Goal: Transaction & Acquisition: Purchase product/service

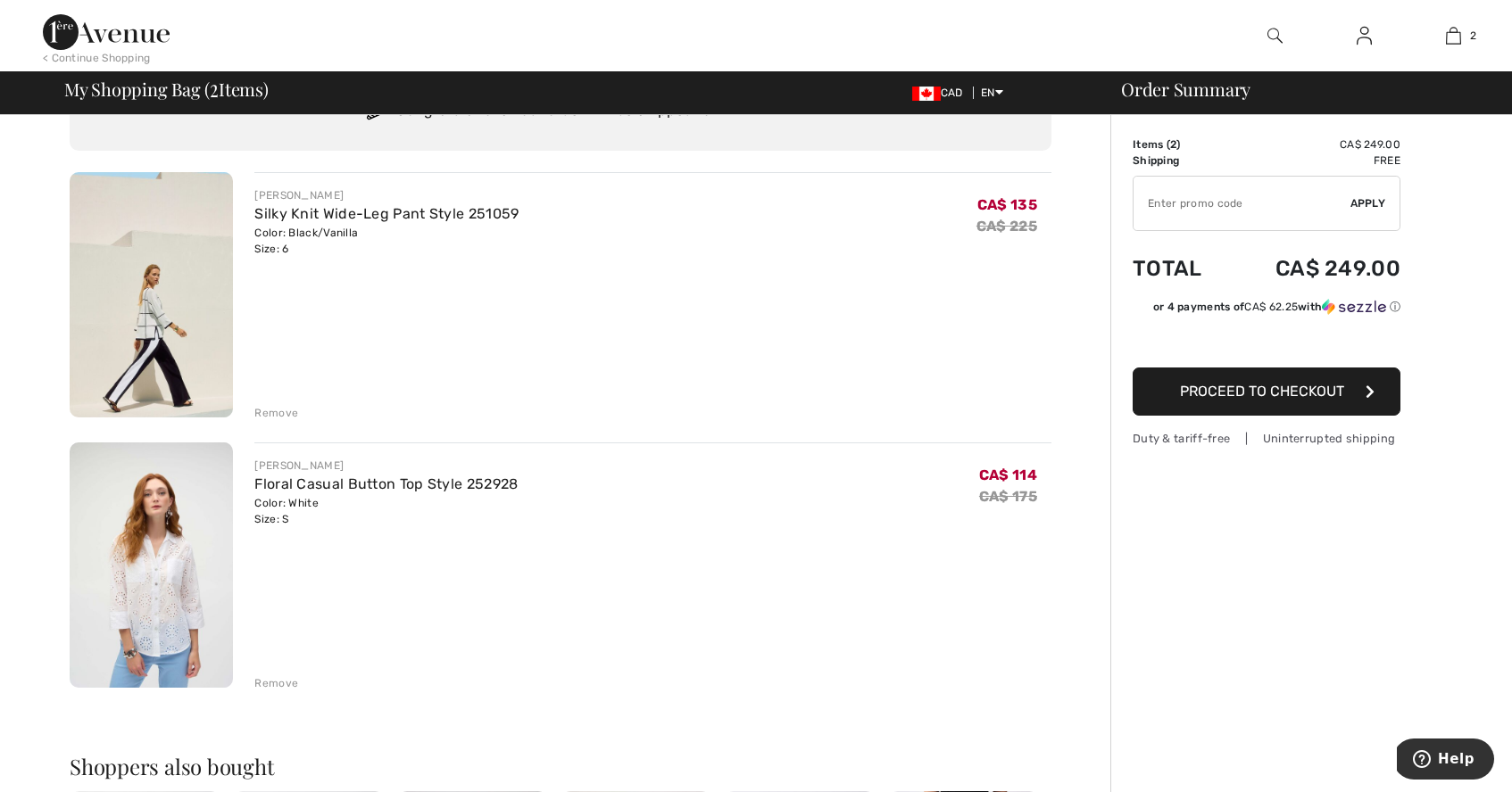
scroll to position [97, 0]
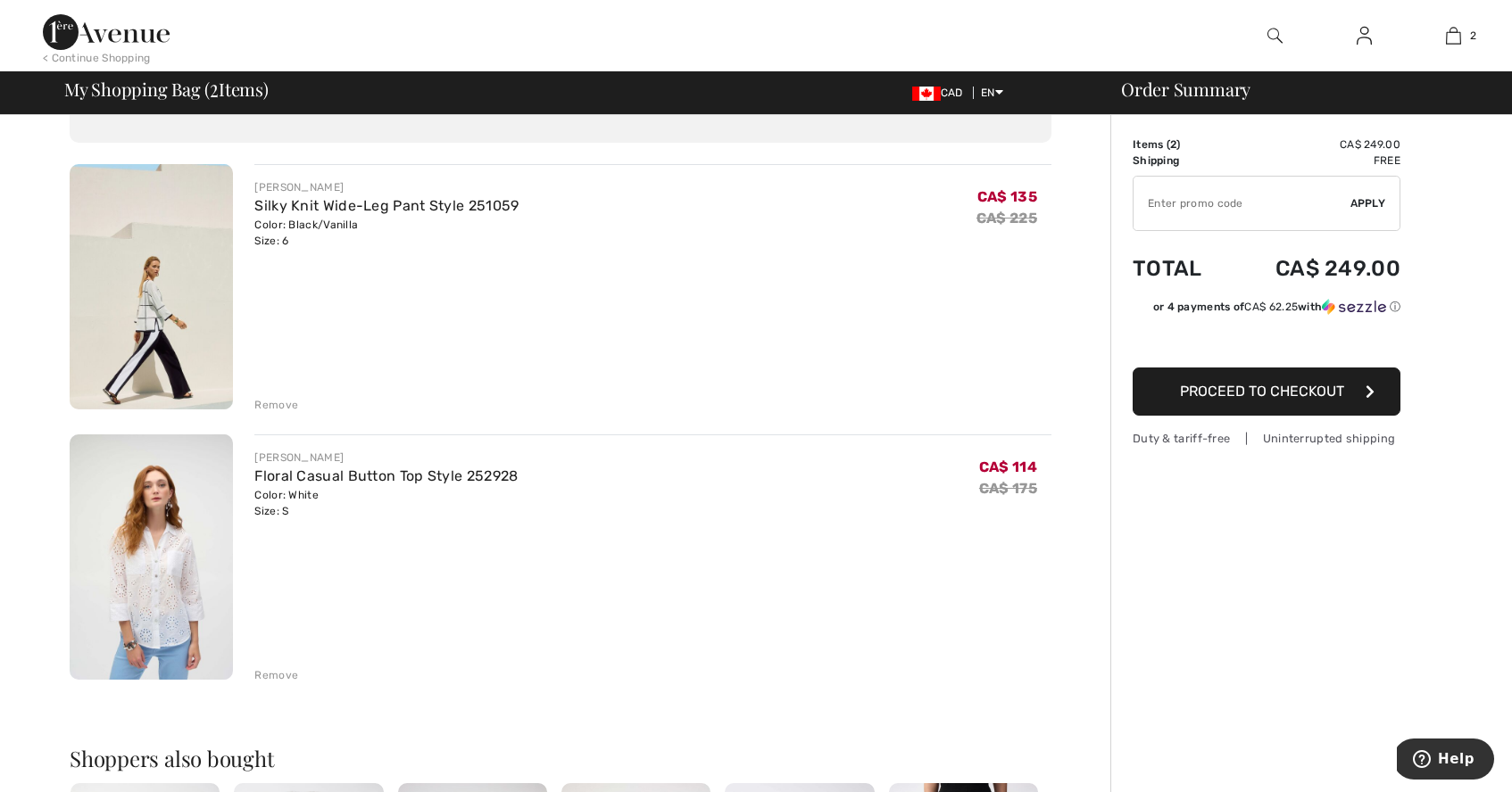
click at [268, 676] on div "Remove" at bounding box center [276, 675] width 44 height 16
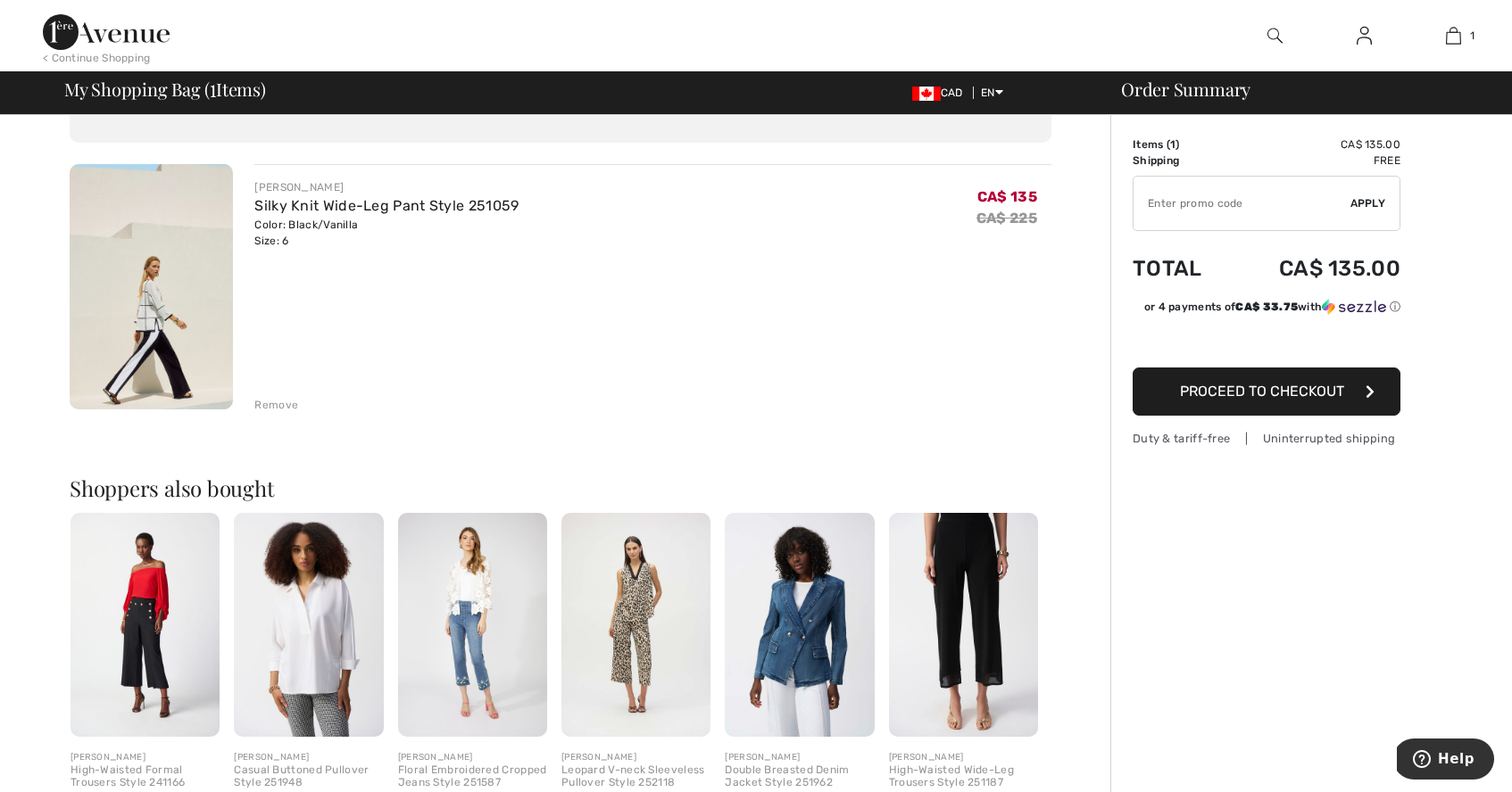
click at [1246, 395] on span "Proceed to Checkout" at bounding box center [1262, 391] width 164 height 17
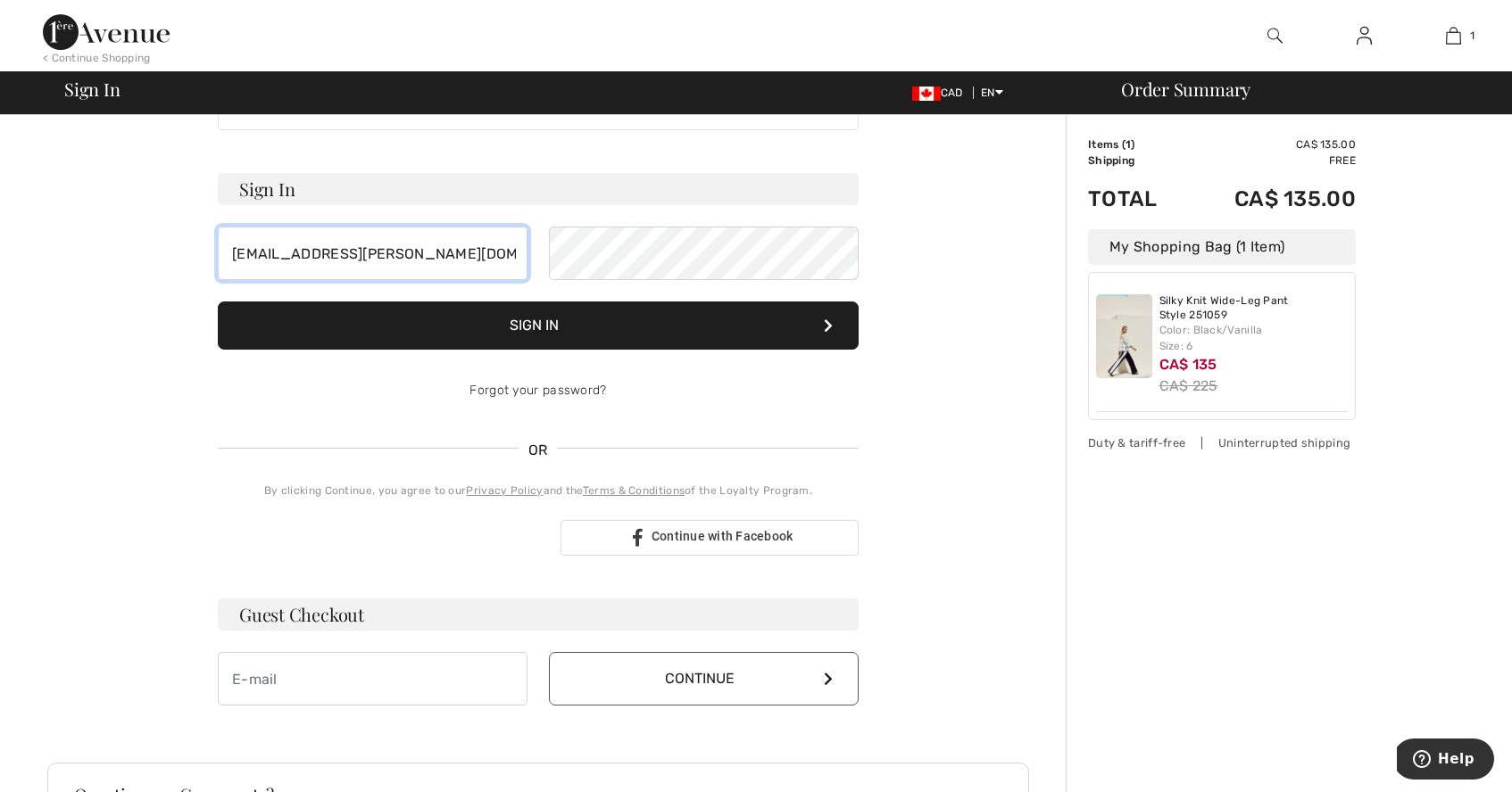
scroll to position [81, 0]
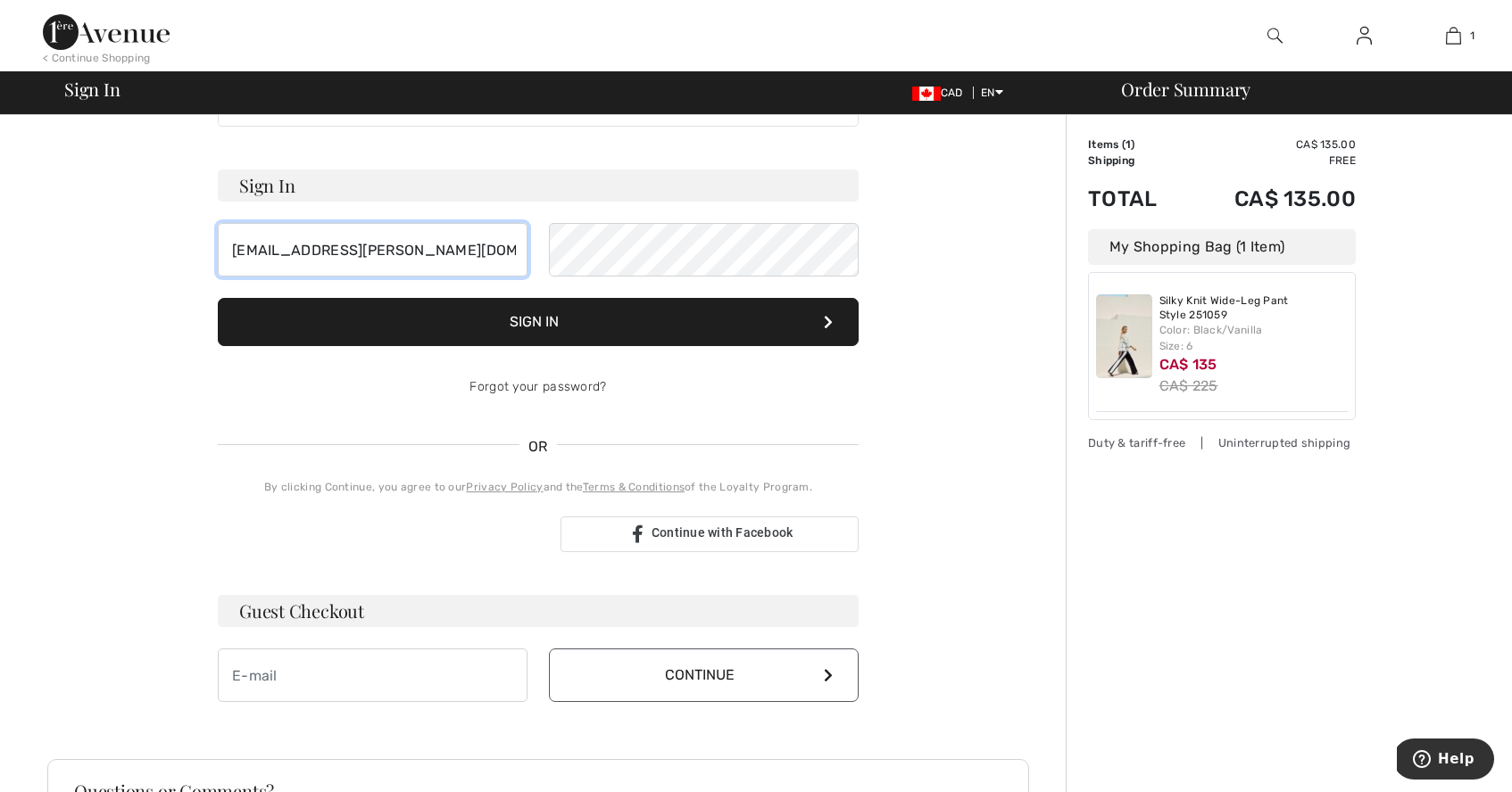
type input "vl.jones@yahoo.com"
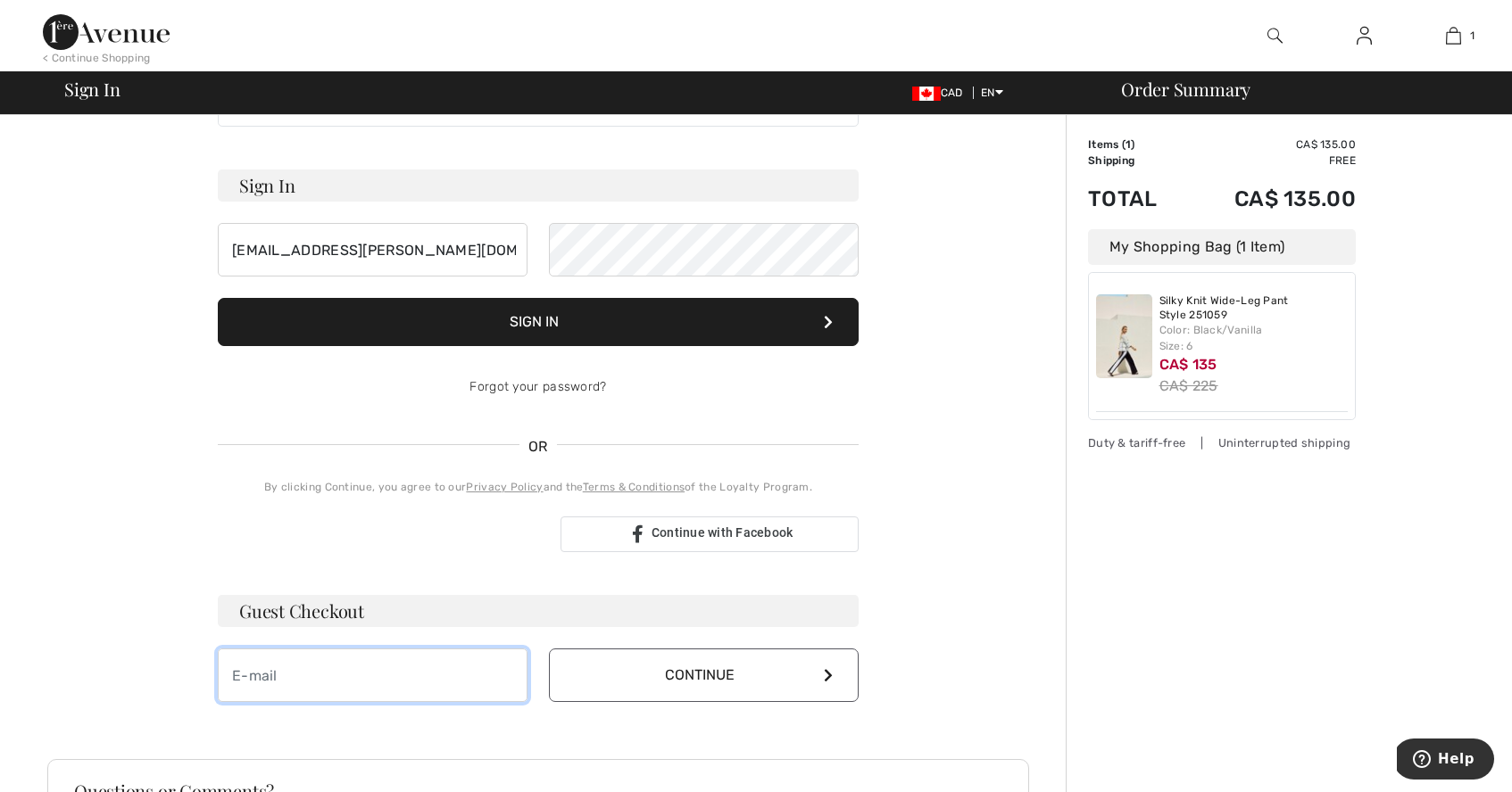
click at [253, 680] on input "email" at bounding box center [373, 675] width 310 height 54
type input "vl.jones@yahoo.com"
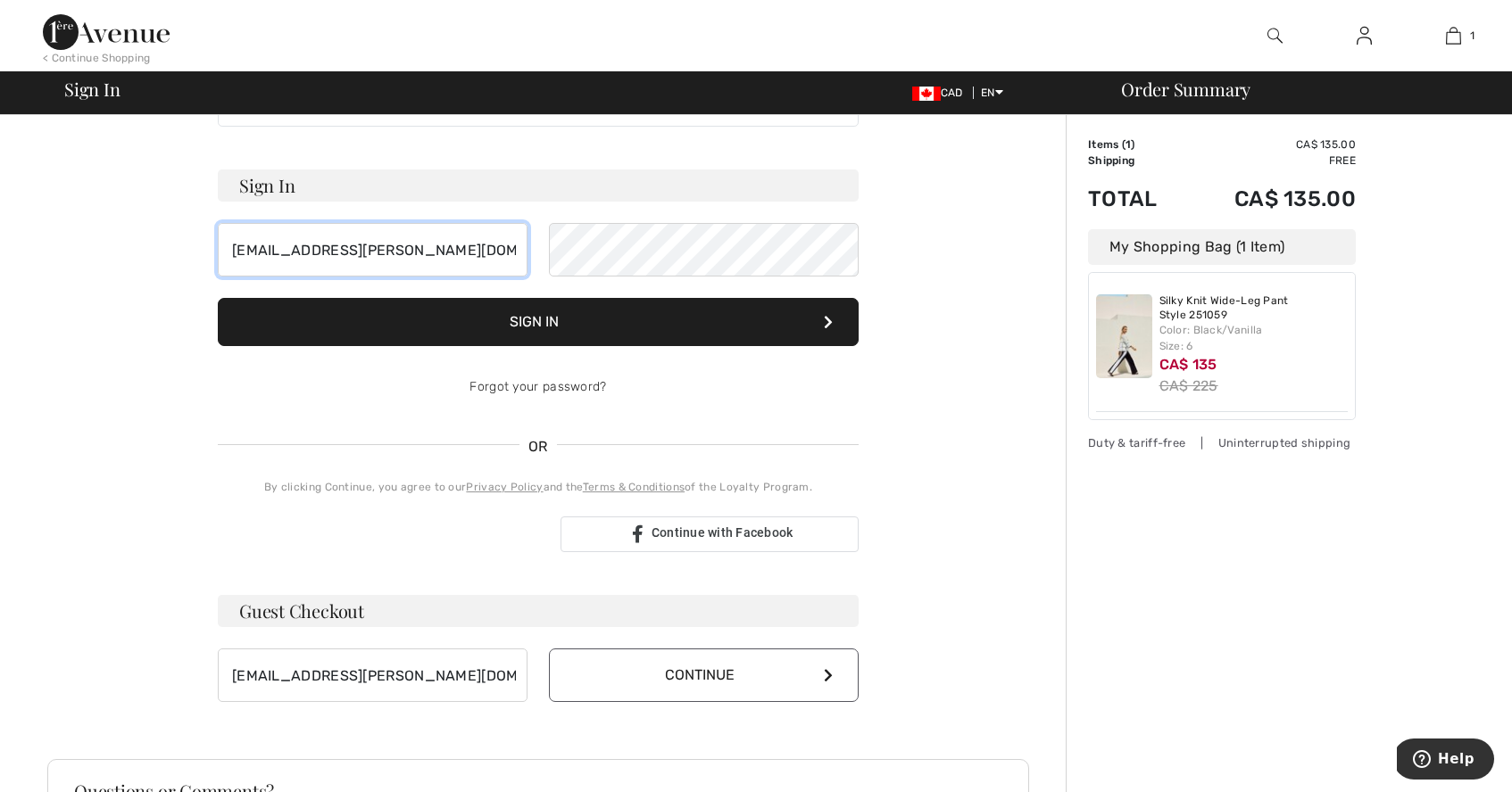
drag, startPoint x: 379, startPoint y: 254, endPoint x: 223, endPoint y: 252, distance: 156.0
click at [223, 252] on input "vl.jones@yahoo.com" at bounding box center [373, 249] width 310 height 54
click at [829, 674] on button "Continue" at bounding box center [704, 675] width 310 height 54
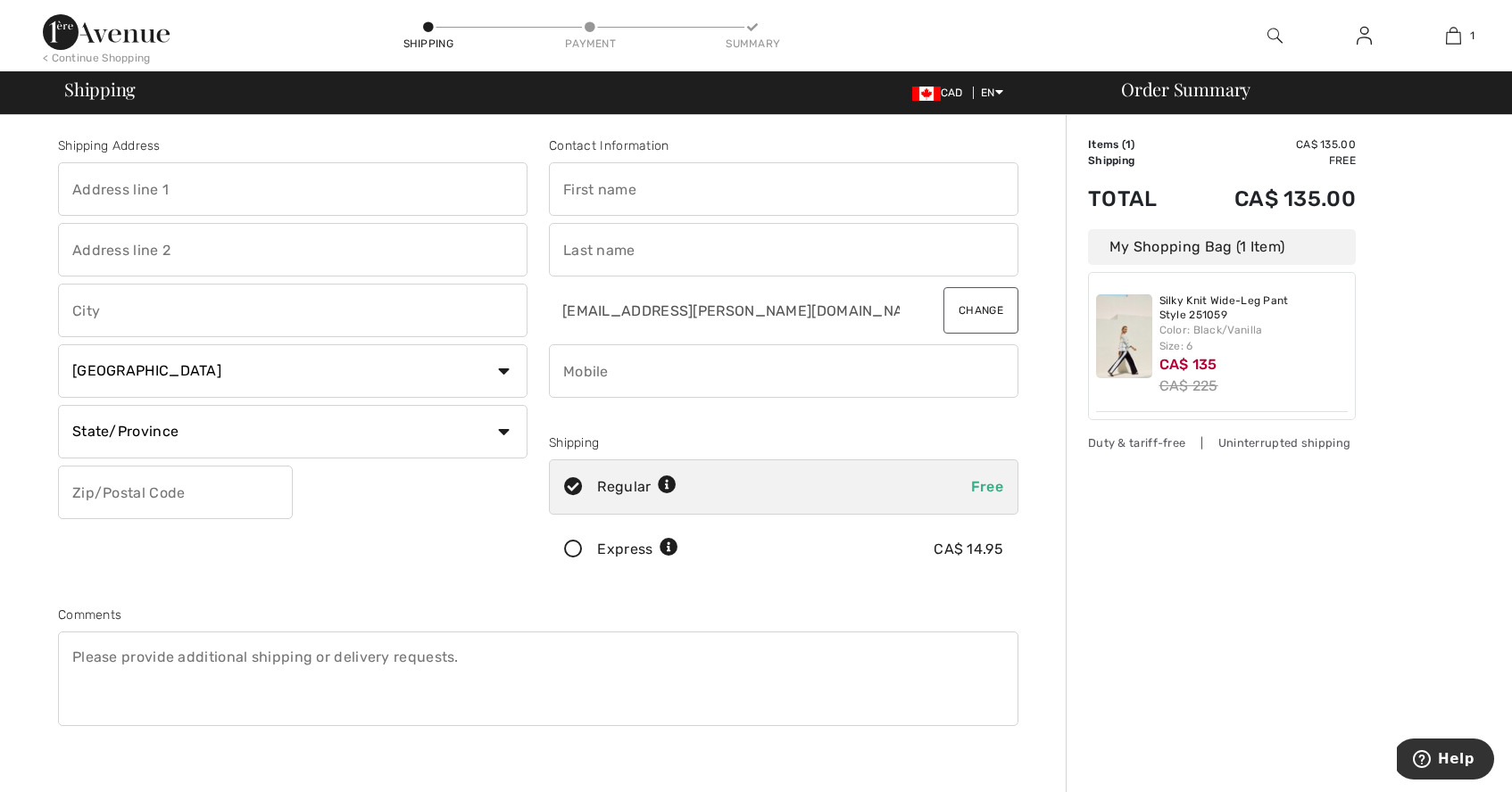
click at [701, 486] on div "Regular Free" at bounding box center [784, 487] width 470 height 56
radio input "true"
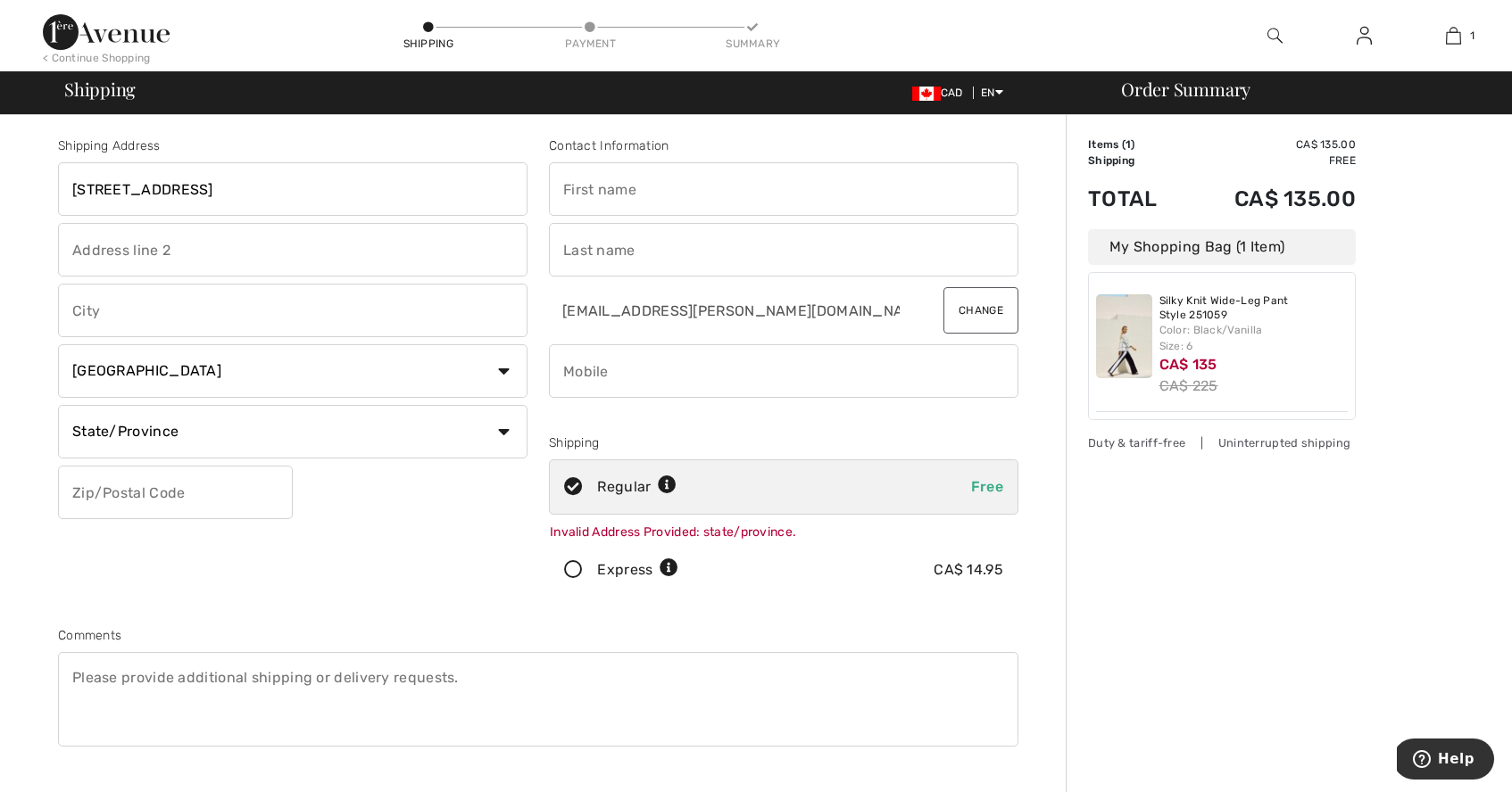
type input "374 Allbirch Rd"
type input "Ottawa"
select select "ON"
type input "K0A3M0"
type input "6132408644"
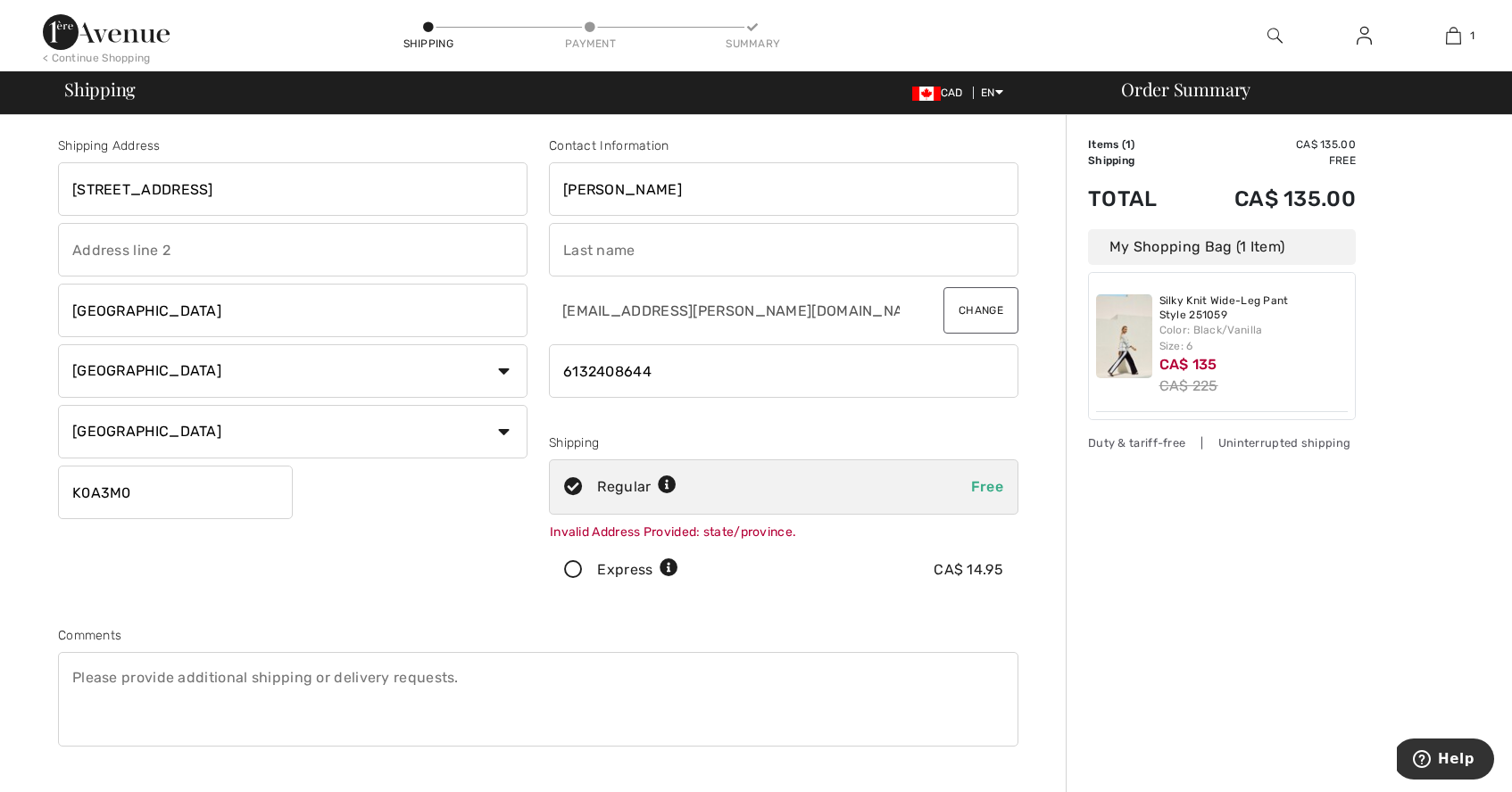
type input "Vera"
type input "Jones"
click at [124, 546] on div "Shipping Address 374 Allbirch Rd Ottawa Country Canada United States Afghanista…" at bounding box center [292, 371] width 491 height 469
click at [167, 195] on input "374 Allbirch Rd" at bounding box center [293, 188] width 470 height 54
type input "374 Allbirch Road"
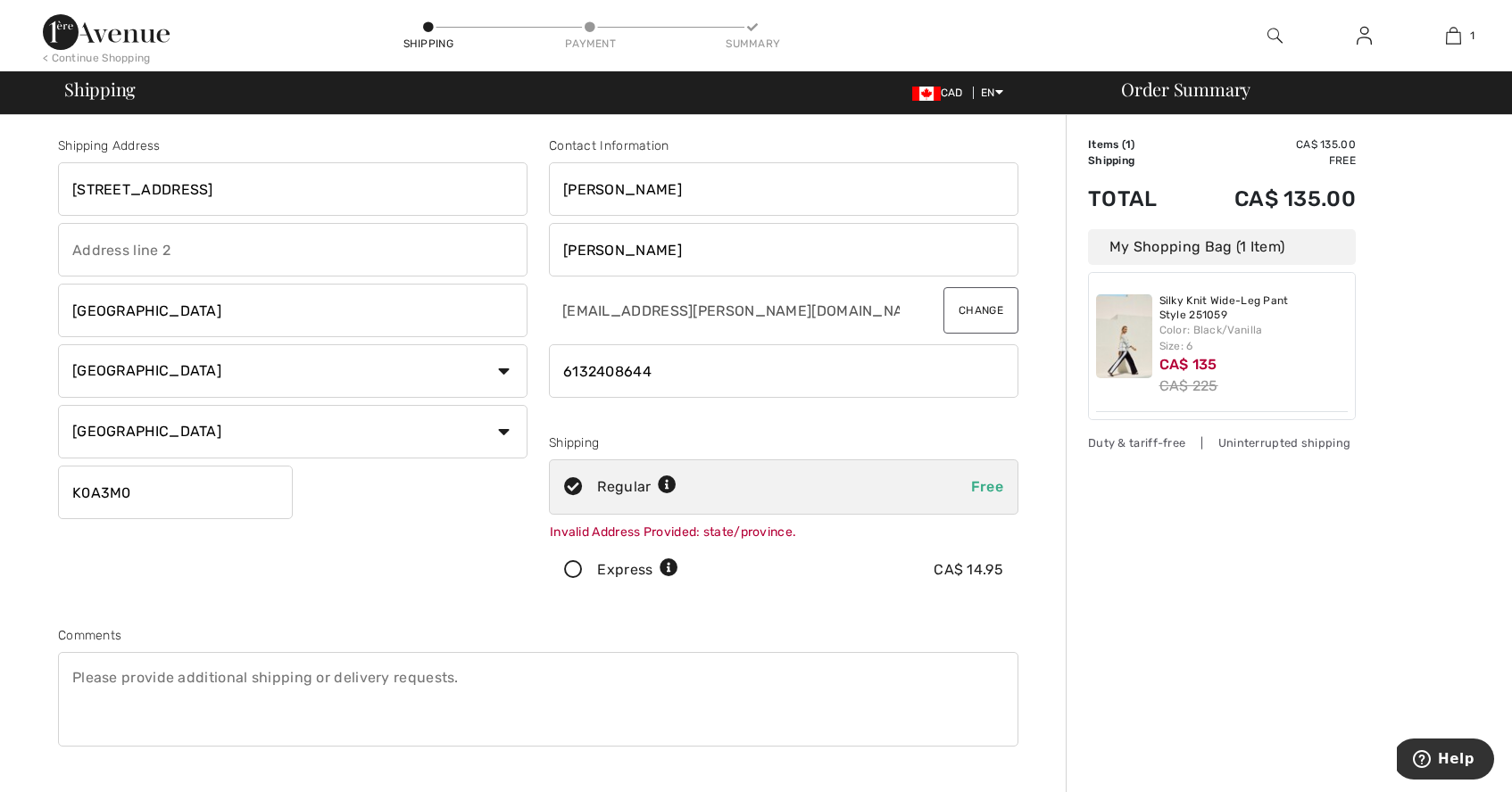
click at [741, 528] on div "Invalid Address Provided: state/province." at bounding box center [784, 532] width 470 height 21
click at [98, 497] on input "K0A3M0" at bounding box center [176, 492] width 235 height 54
type input "K0A3M0"
click at [587, 377] on input "phone" at bounding box center [784, 371] width 470 height 54
type input "6132408644"
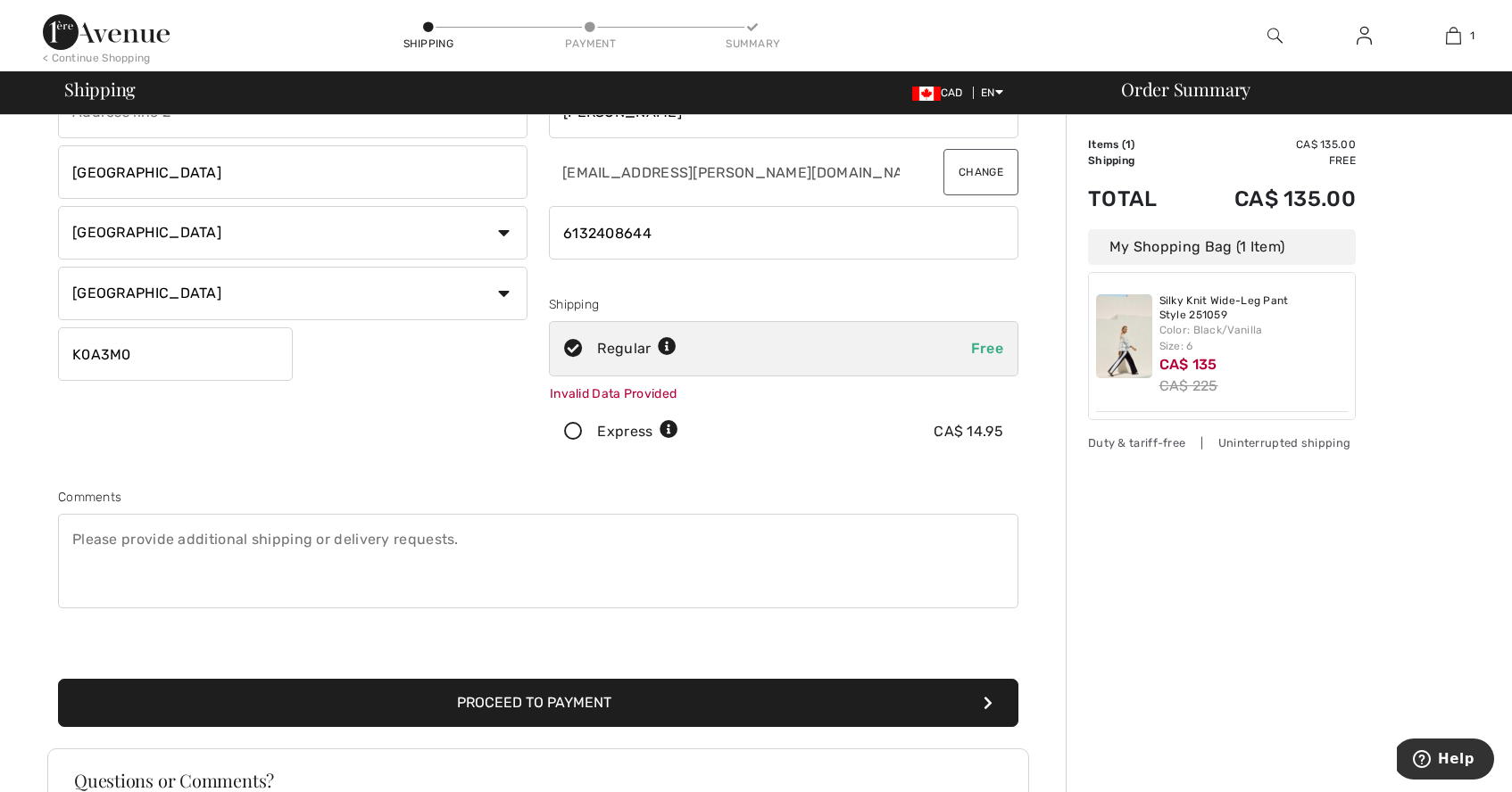
scroll to position [139, 0]
click at [386, 709] on button "Proceed to Payment" at bounding box center [538, 702] width 961 height 48
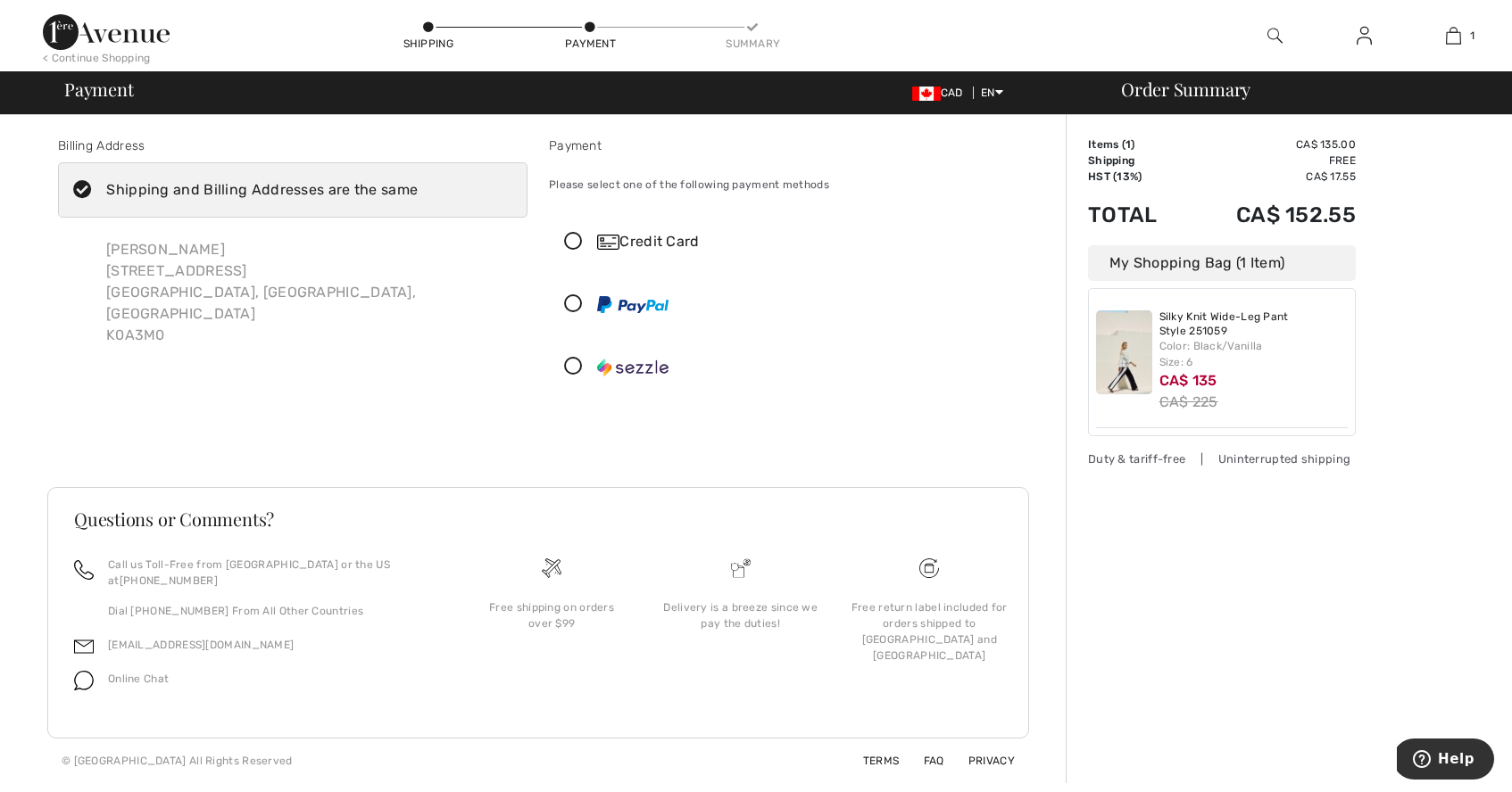
click at [575, 238] on icon at bounding box center [574, 242] width 47 height 19
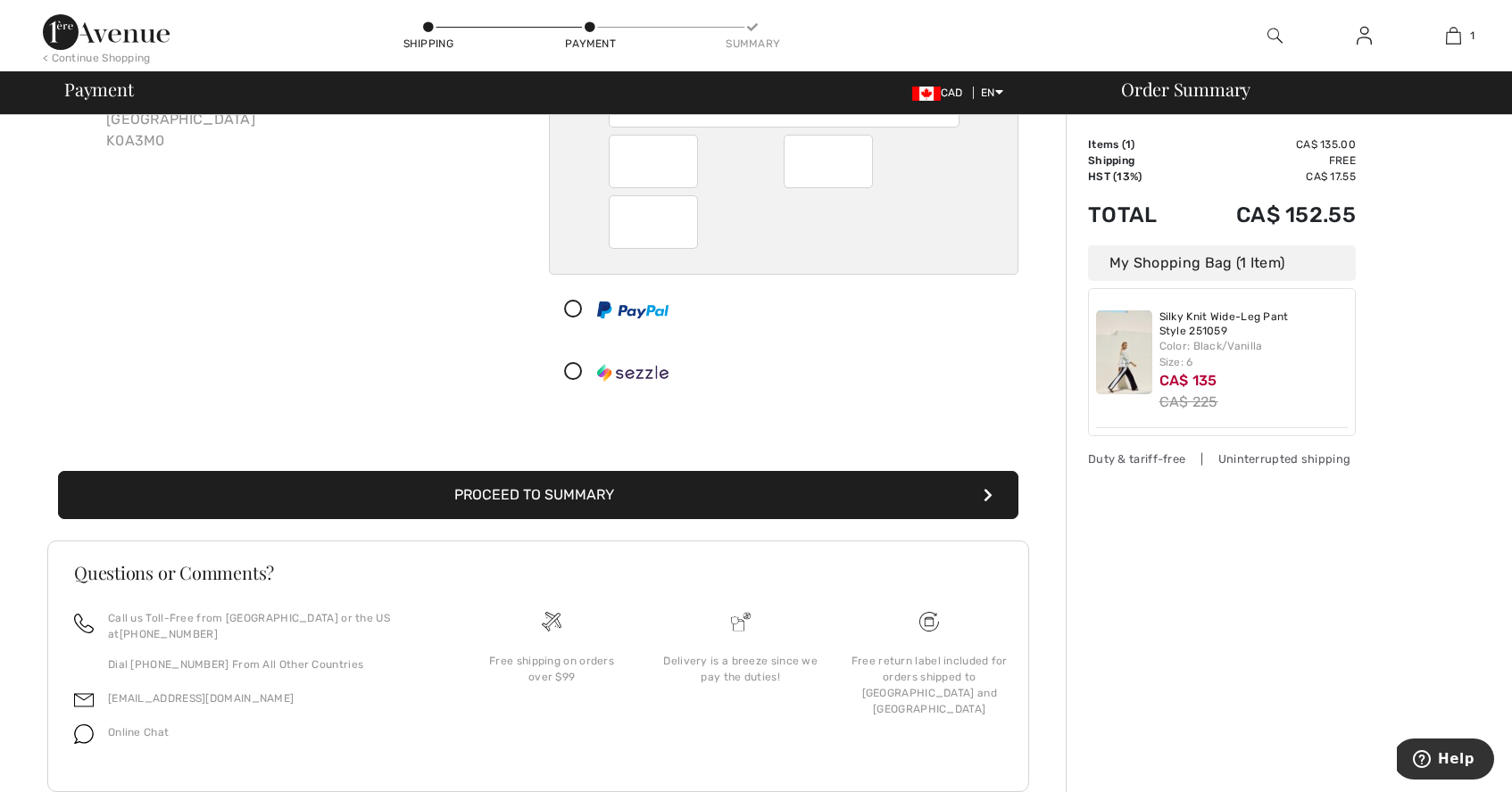
scroll to position [199, 0]
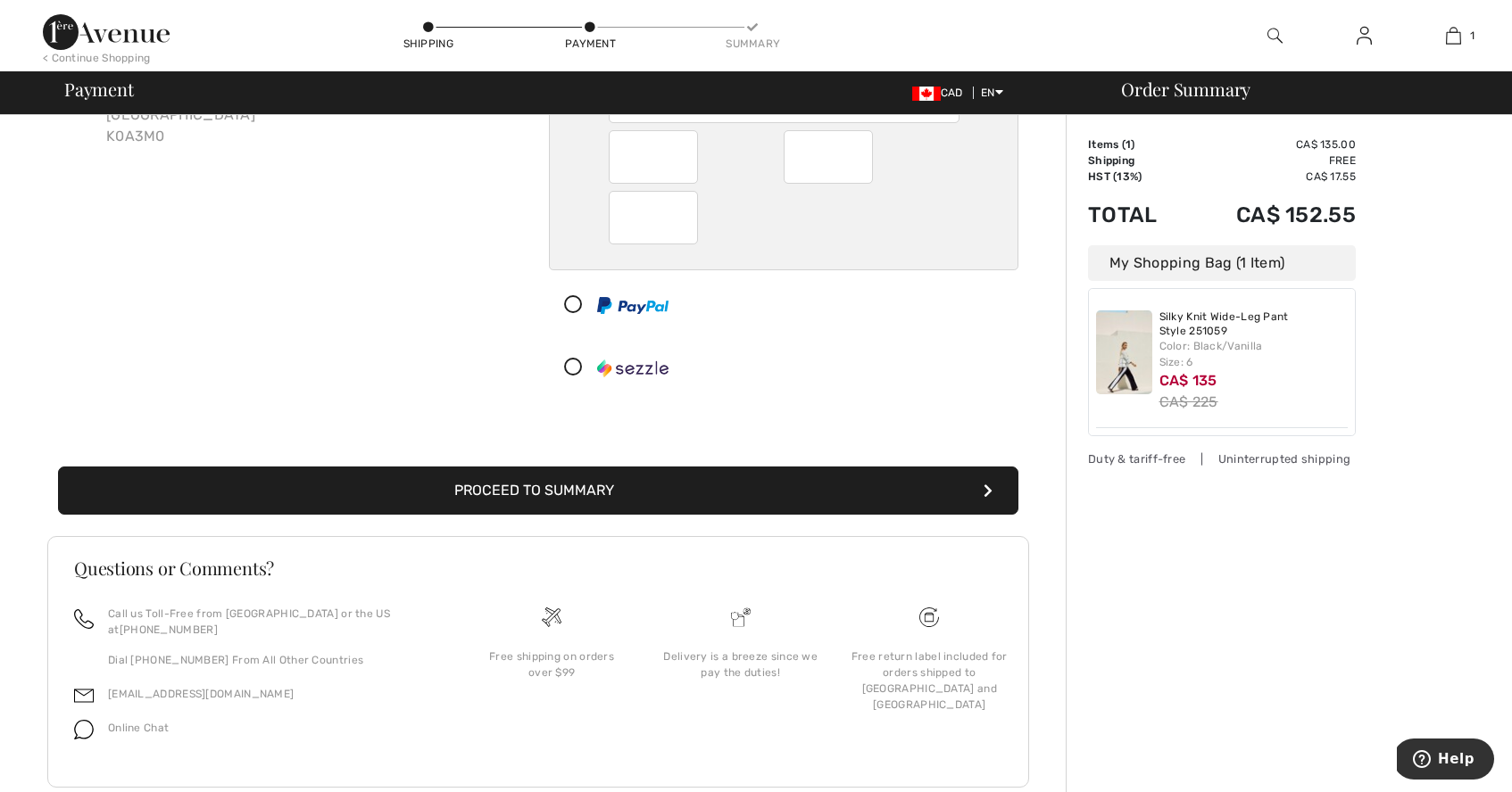
click at [548, 491] on button "Proceed to Summary" at bounding box center [538, 491] width 961 height 48
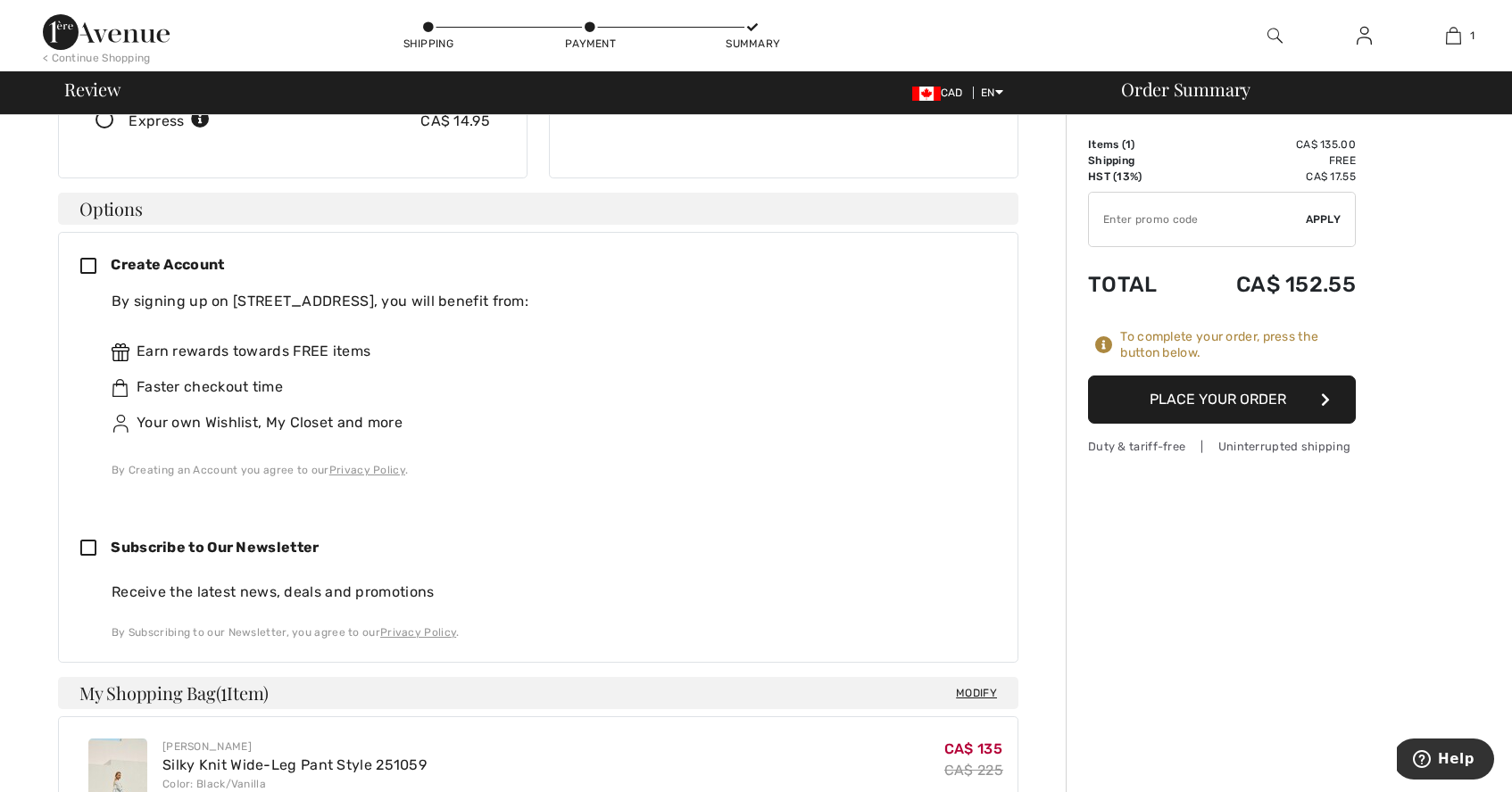
scroll to position [409, 0]
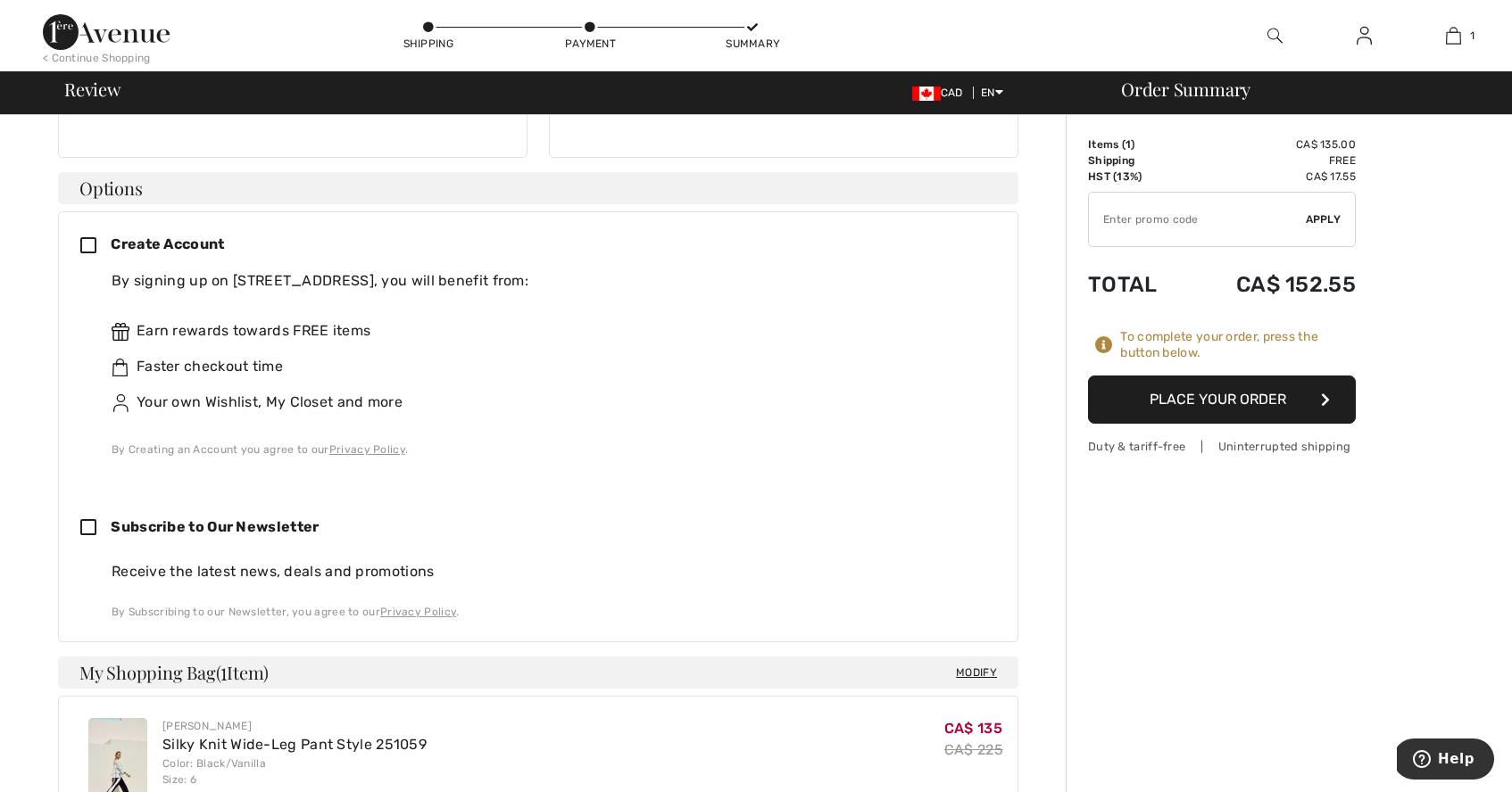
click at [1220, 401] on button "Place Your Order" at bounding box center [1222, 400] width 268 height 48
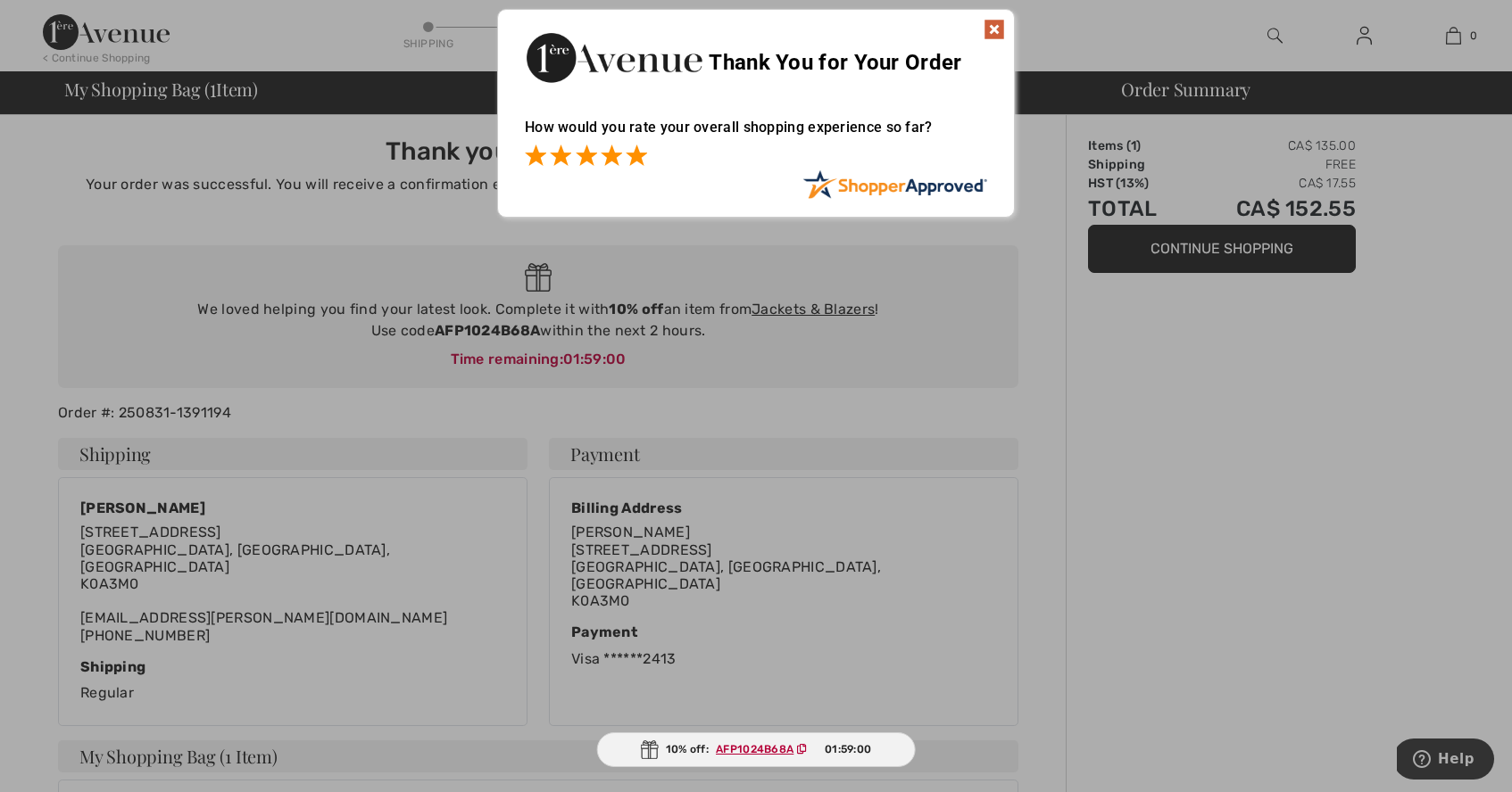
click at [632, 155] on span at bounding box center [637, 156] width 22 height 22
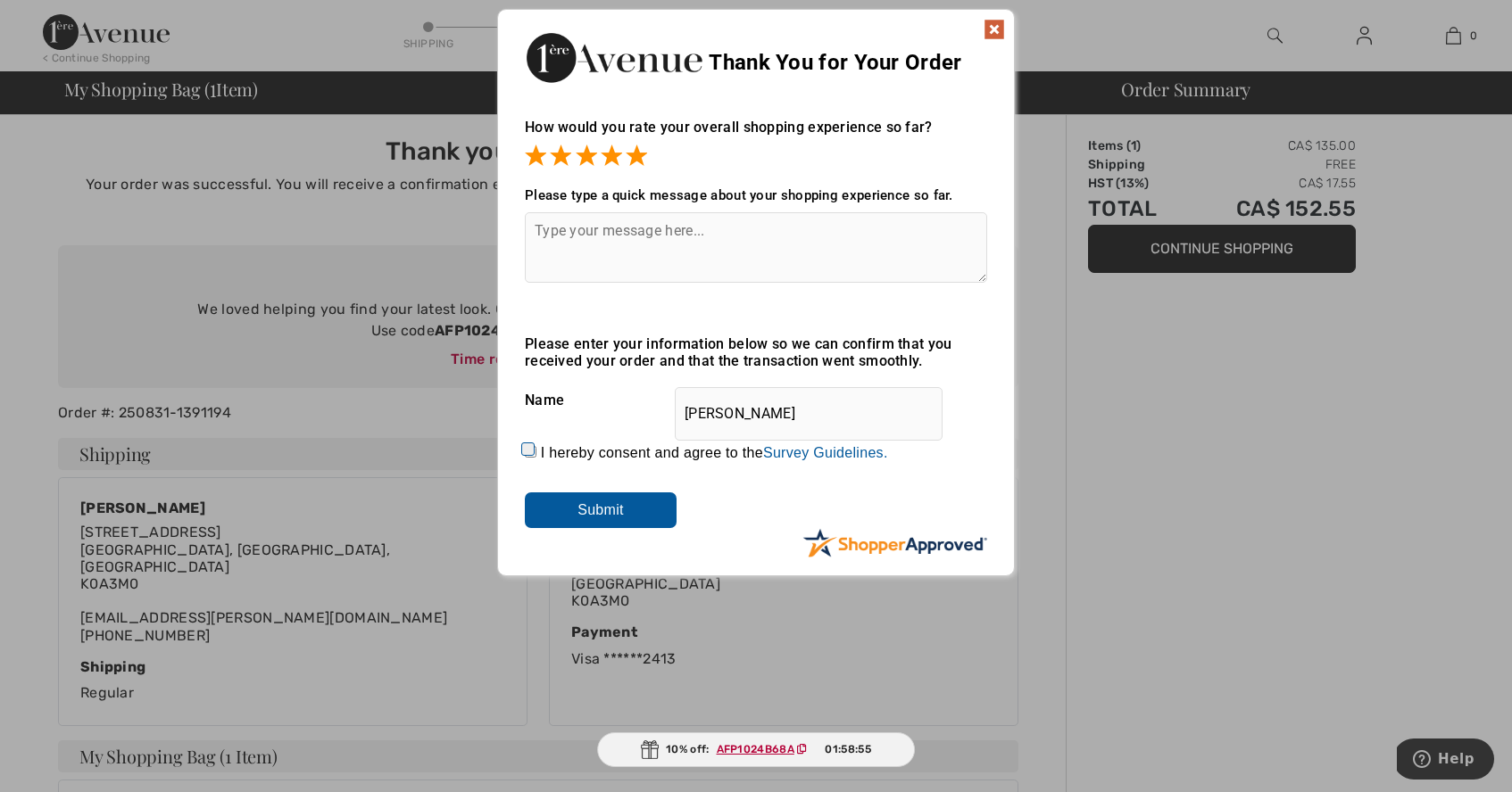
click at [584, 220] on textarea at bounding box center [756, 247] width 463 height 70
type textarea "It was easy to pay as a guest."
click at [592, 401] on div "Name Vera Jones" at bounding box center [756, 401] width 463 height 45
click at [533, 448] on input "I hereby consent and agree to the By submitting a review, you grant permission …" at bounding box center [530, 452] width 12 height 12
checkbox input "true"
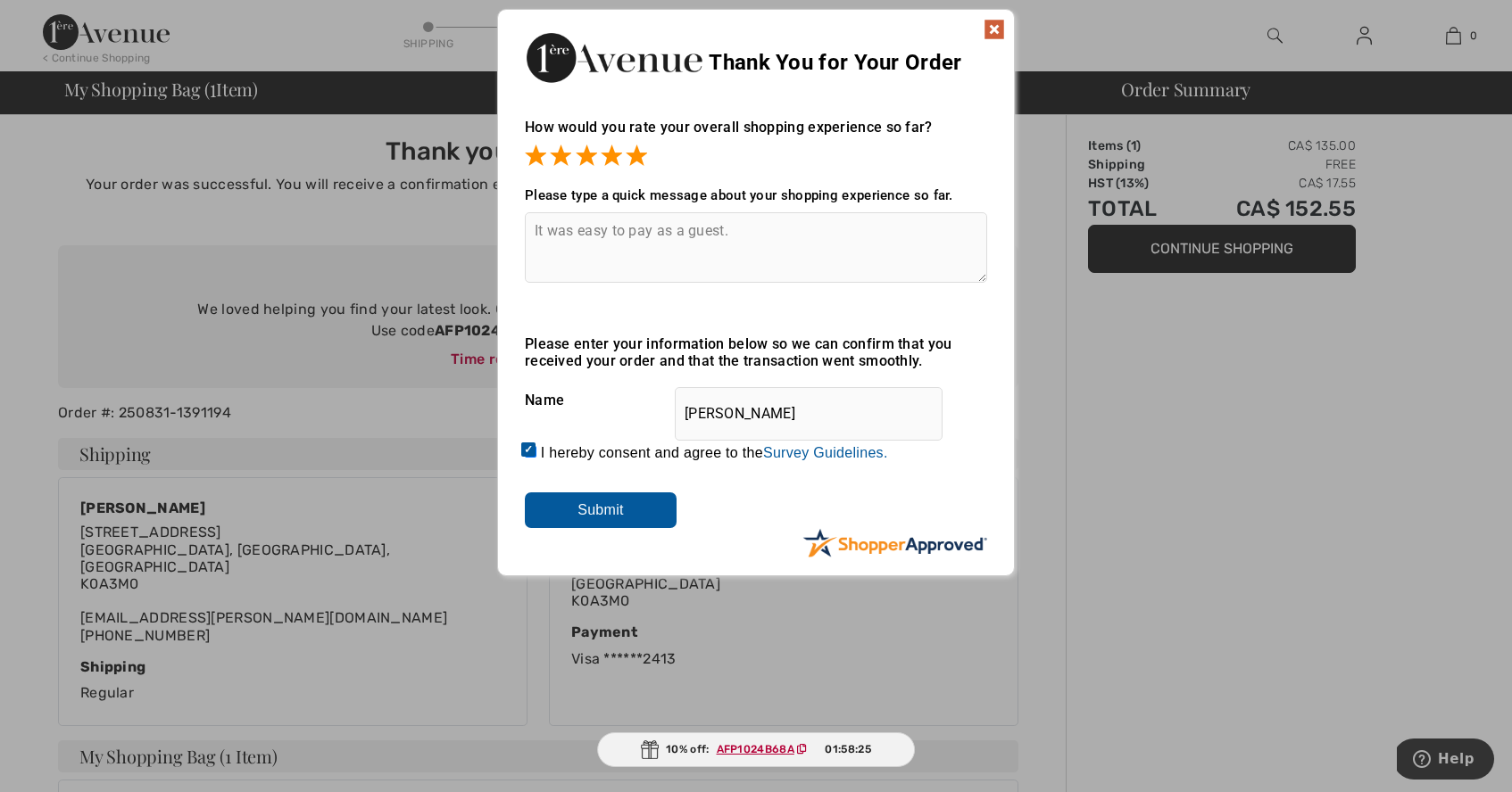
click at [742, 232] on textarea "It was easy to pay as a guest." at bounding box center [756, 247] width 463 height 70
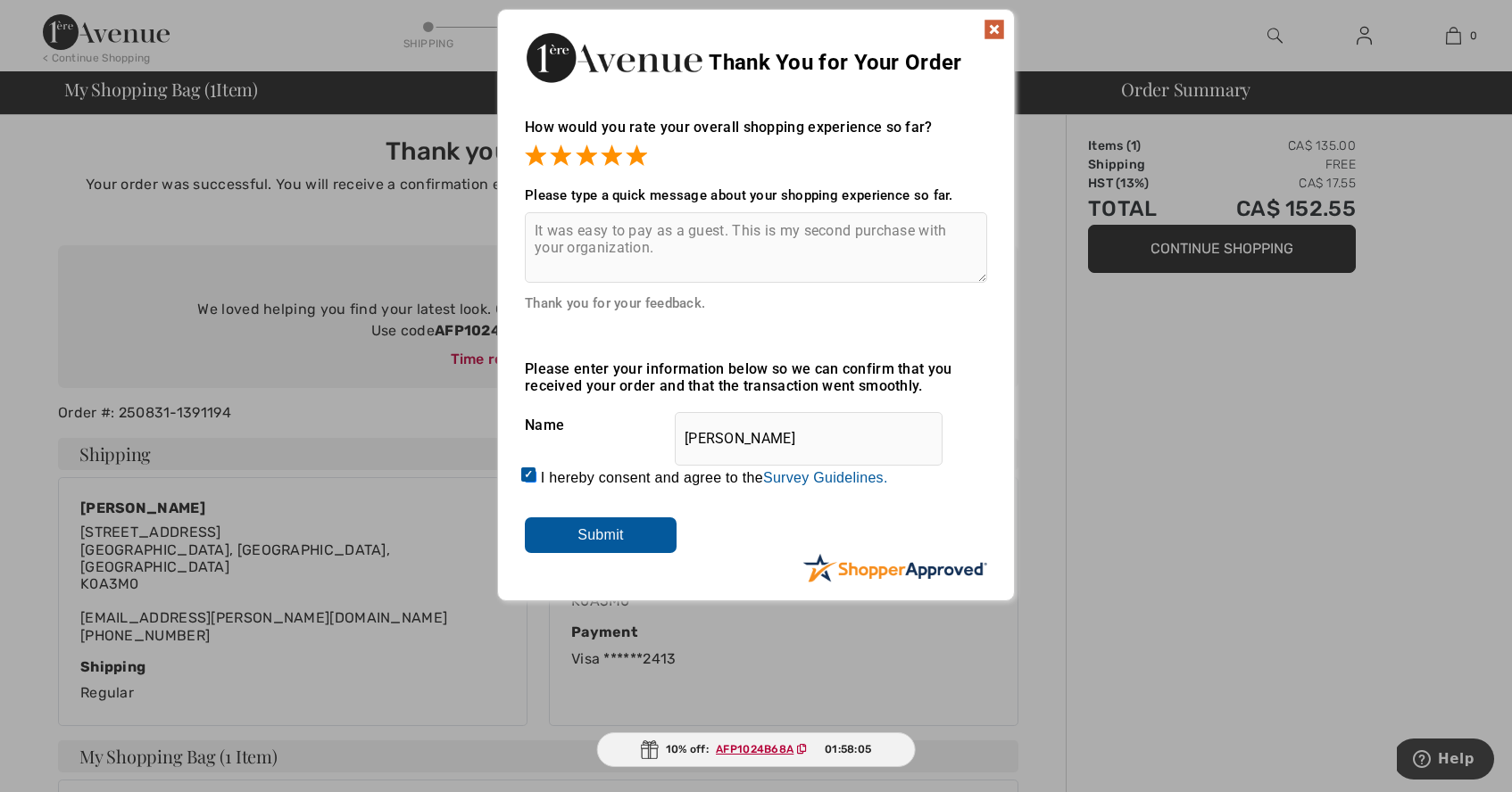
type textarea "It was easy to pay as a guest. This is my second purchase with your organizatio…"
click at [625, 533] on input "Submit" at bounding box center [600, 535] width 152 height 36
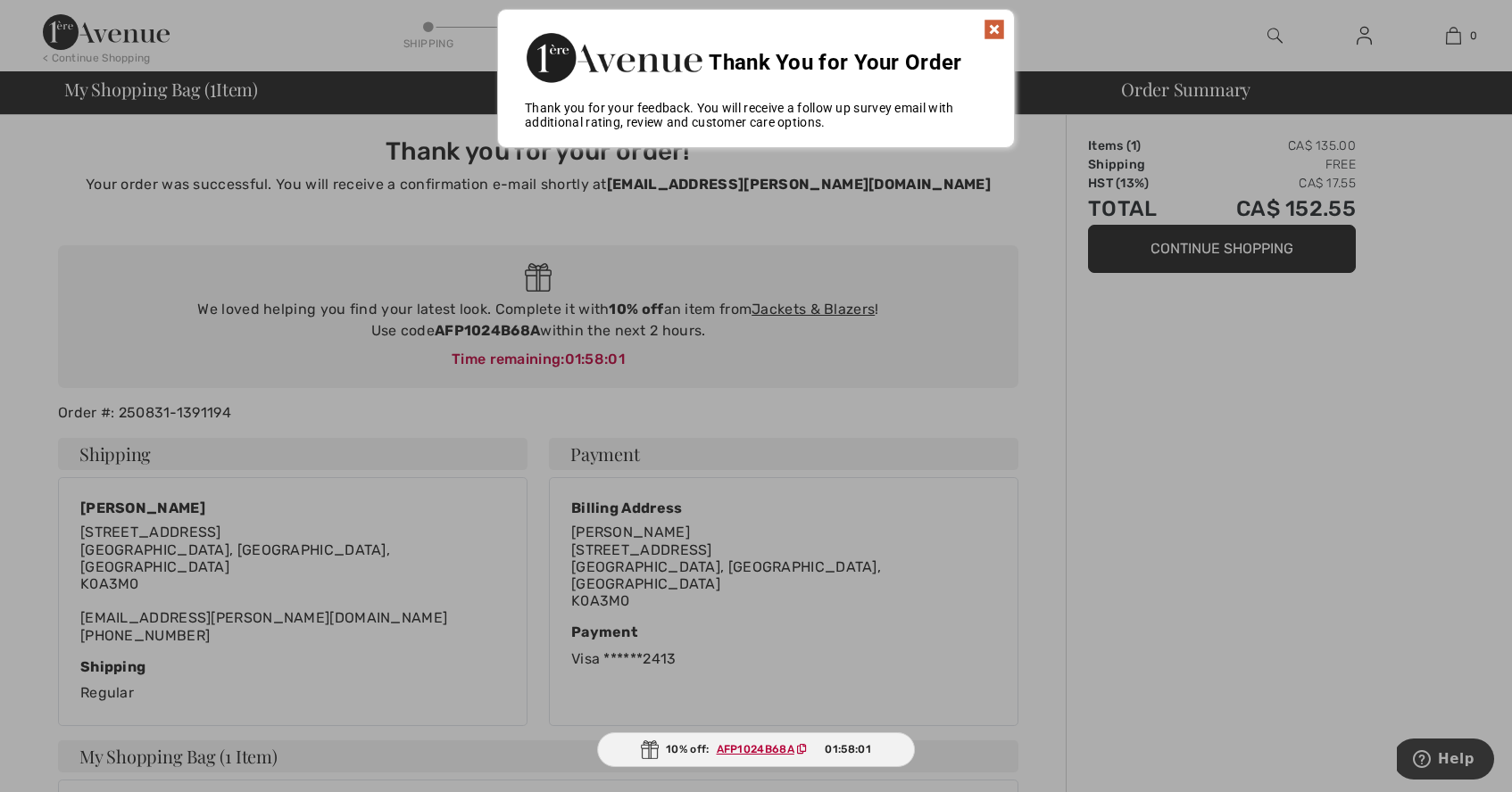
click at [996, 29] on img at bounding box center [995, 30] width 22 height 22
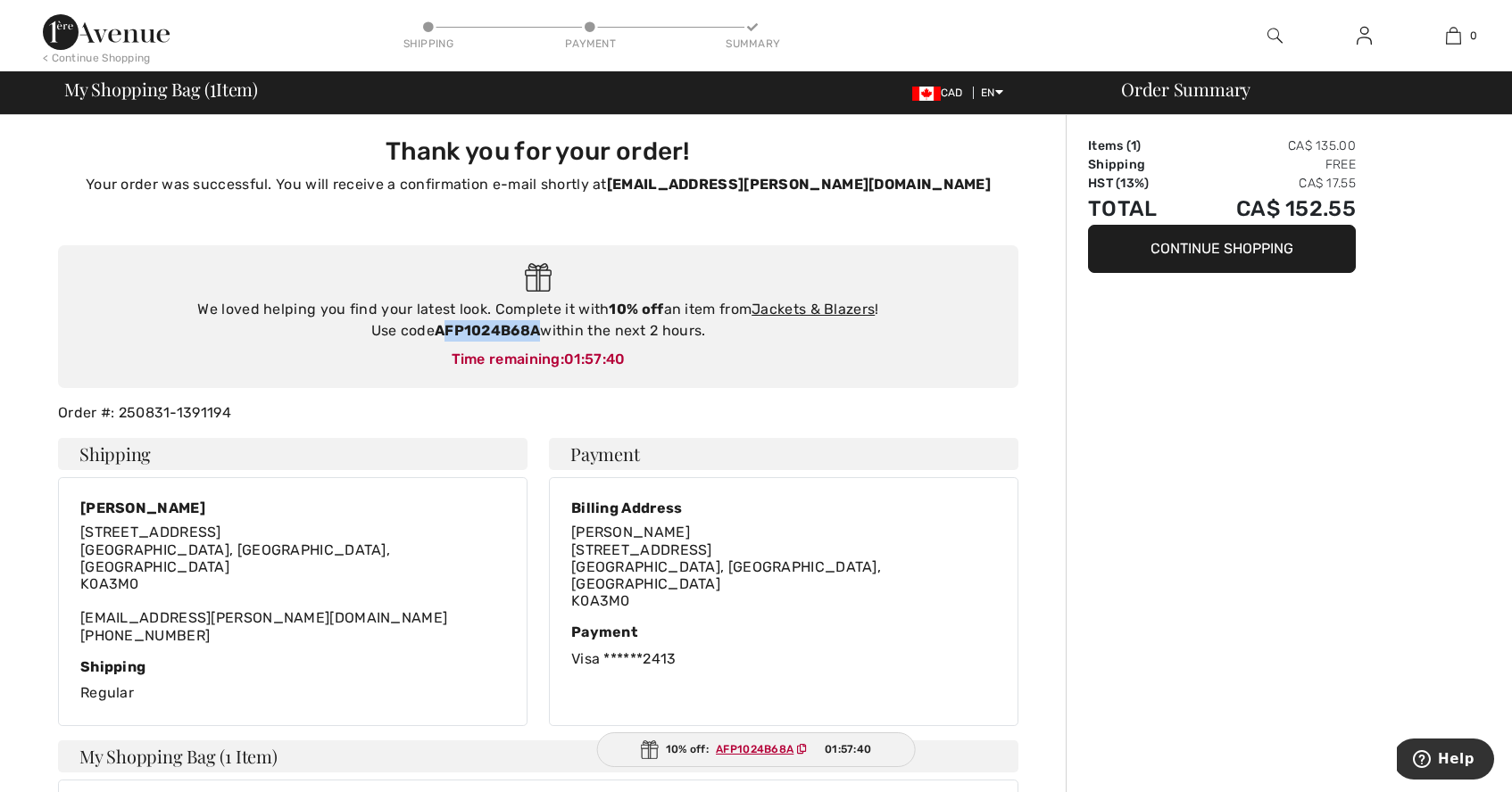
drag, startPoint x: 543, startPoint y: 333, endPoint x: 440, endPoint y: 331, distance: 103.0
click at [440, 331] on div "We loved helping you find your latest look. Complete it with 10% off an item fr…" at bounding box center [538, 320] width 925 height 43
click at [490, 333] on strong "AFP1024B68A" at bounding box center [487, 330] width 106 height 17
drag, startPoint x: 541, startPoint y: 326, endPoint x: 431, endPoint y: 328, distance: 110.0
click at [431, 328] on div "We loved helping you find your latest look. Complete it with 10% off an item fr…" at bounding box center [538, 320] width 925 height 43
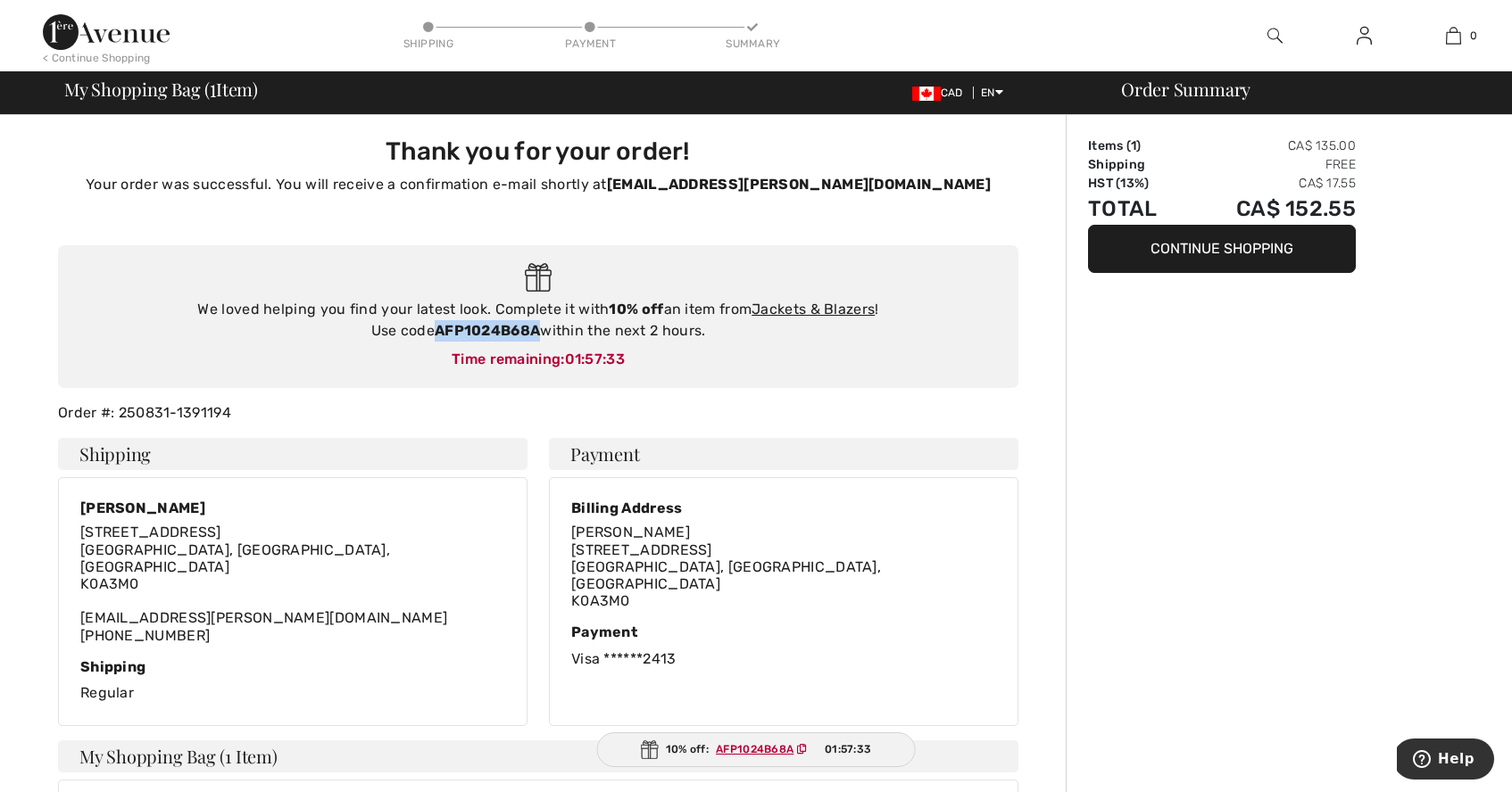
copy div "AFP1024B68A"
click at [822, 304] on link "Jackets & Blazers" at bounding box center [812, 309] width 123 height 17
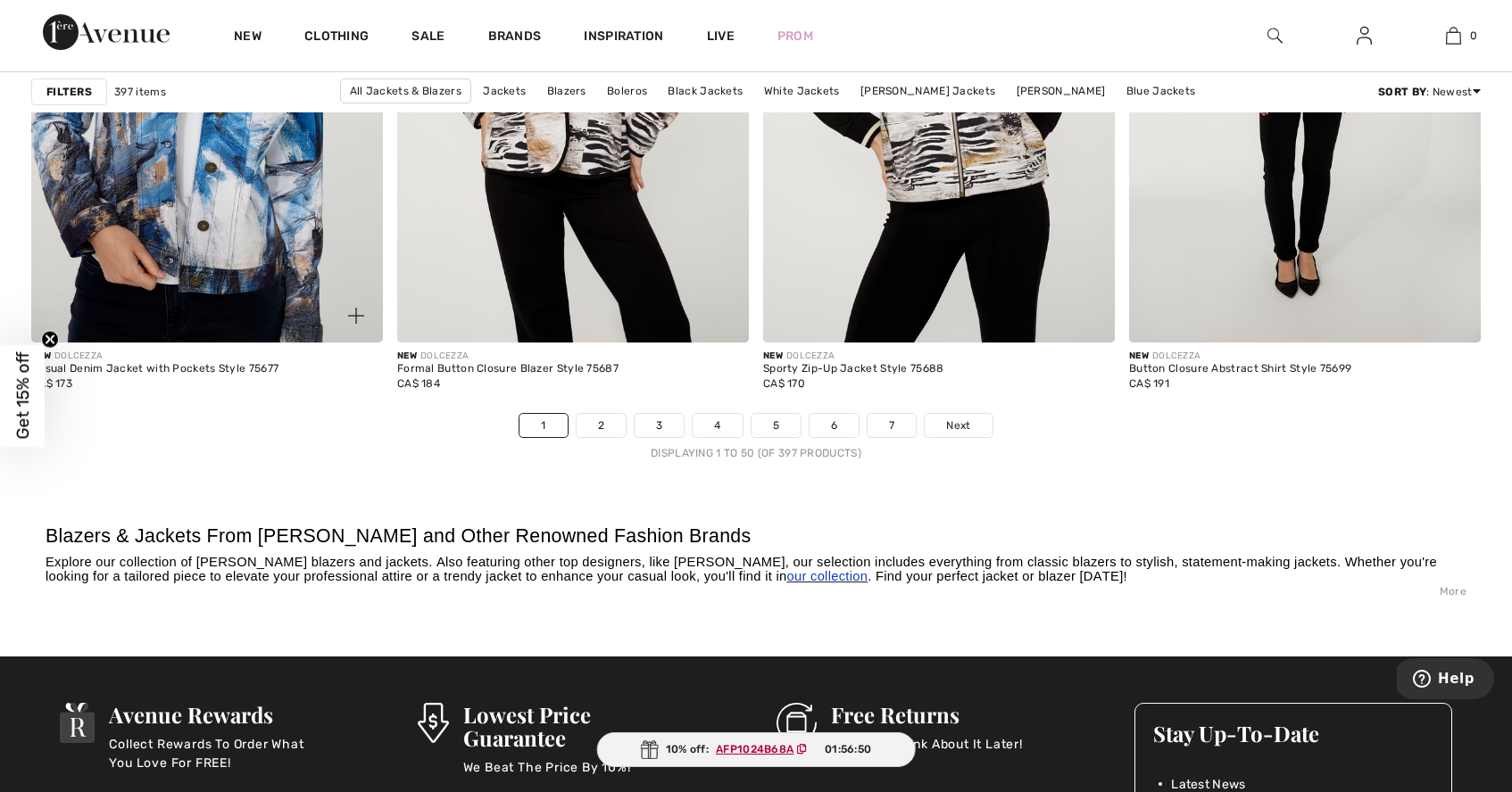
scroll to position [9134, 0]
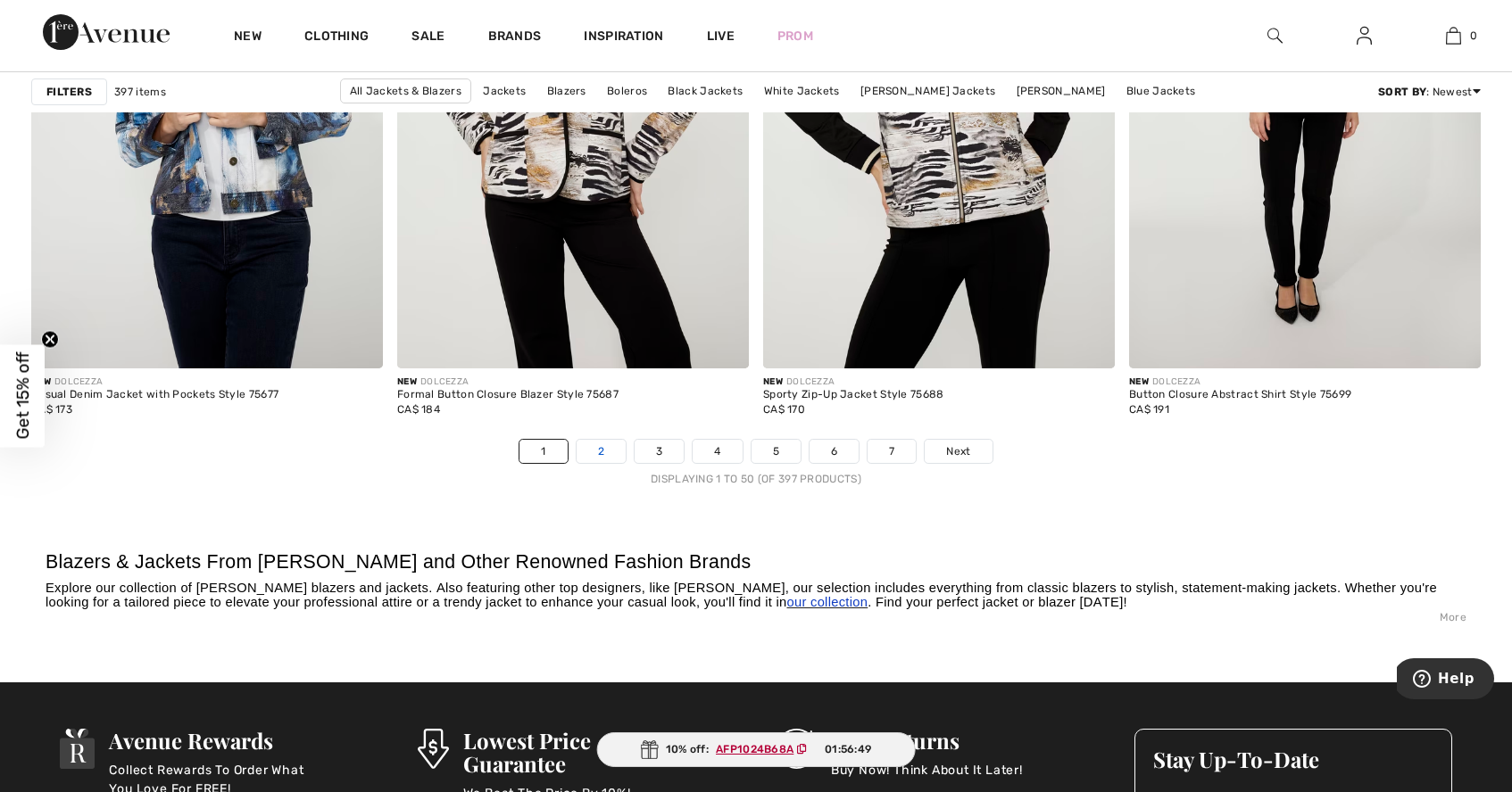
click at [605, 450] on link "2" at bounding box center [601, 451] width 49 height 23
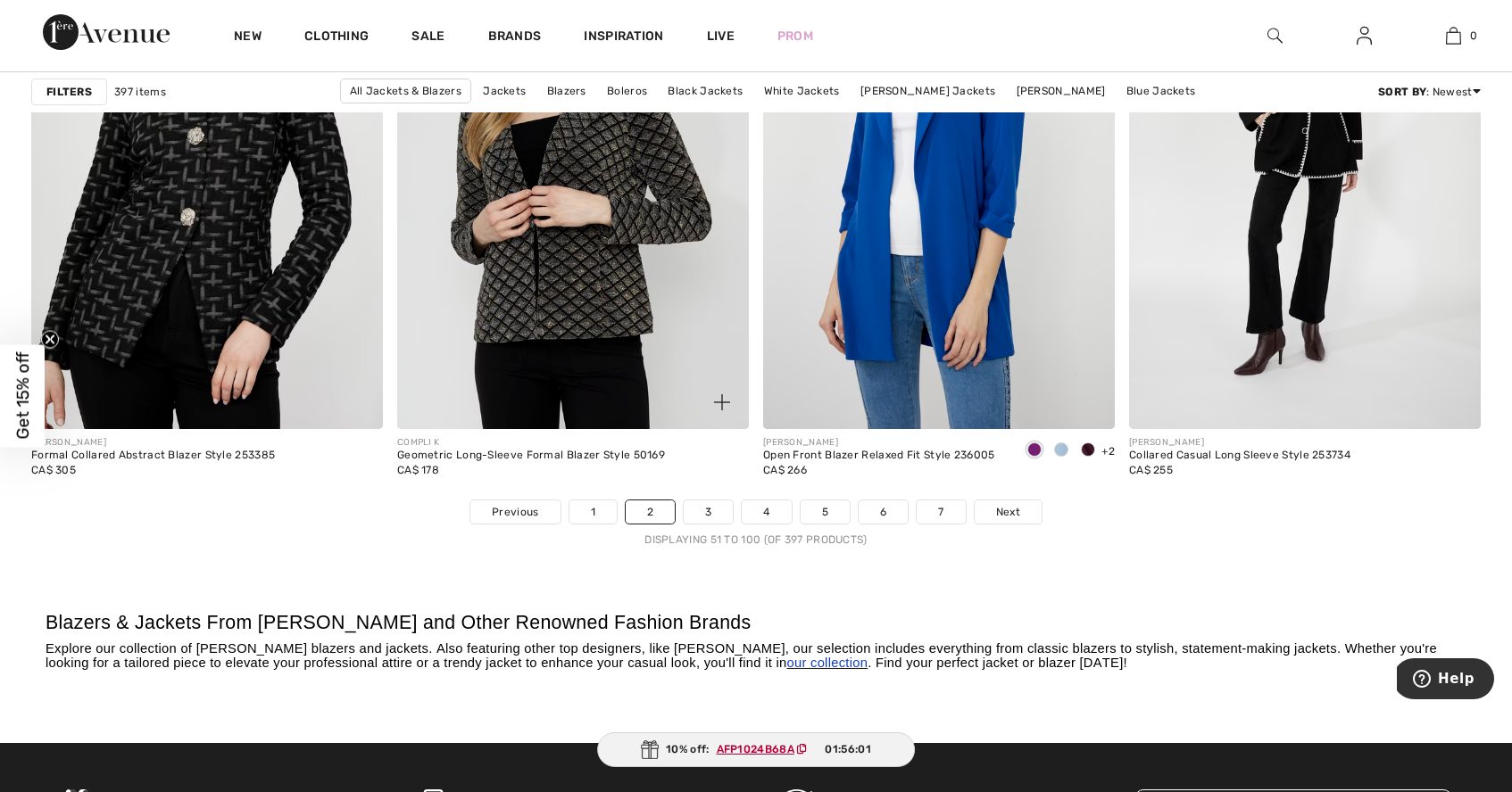
scroll to position [9075, 0]
click at [710, 505] on link "3" at bounding box center [709, 511] width 49 height 23
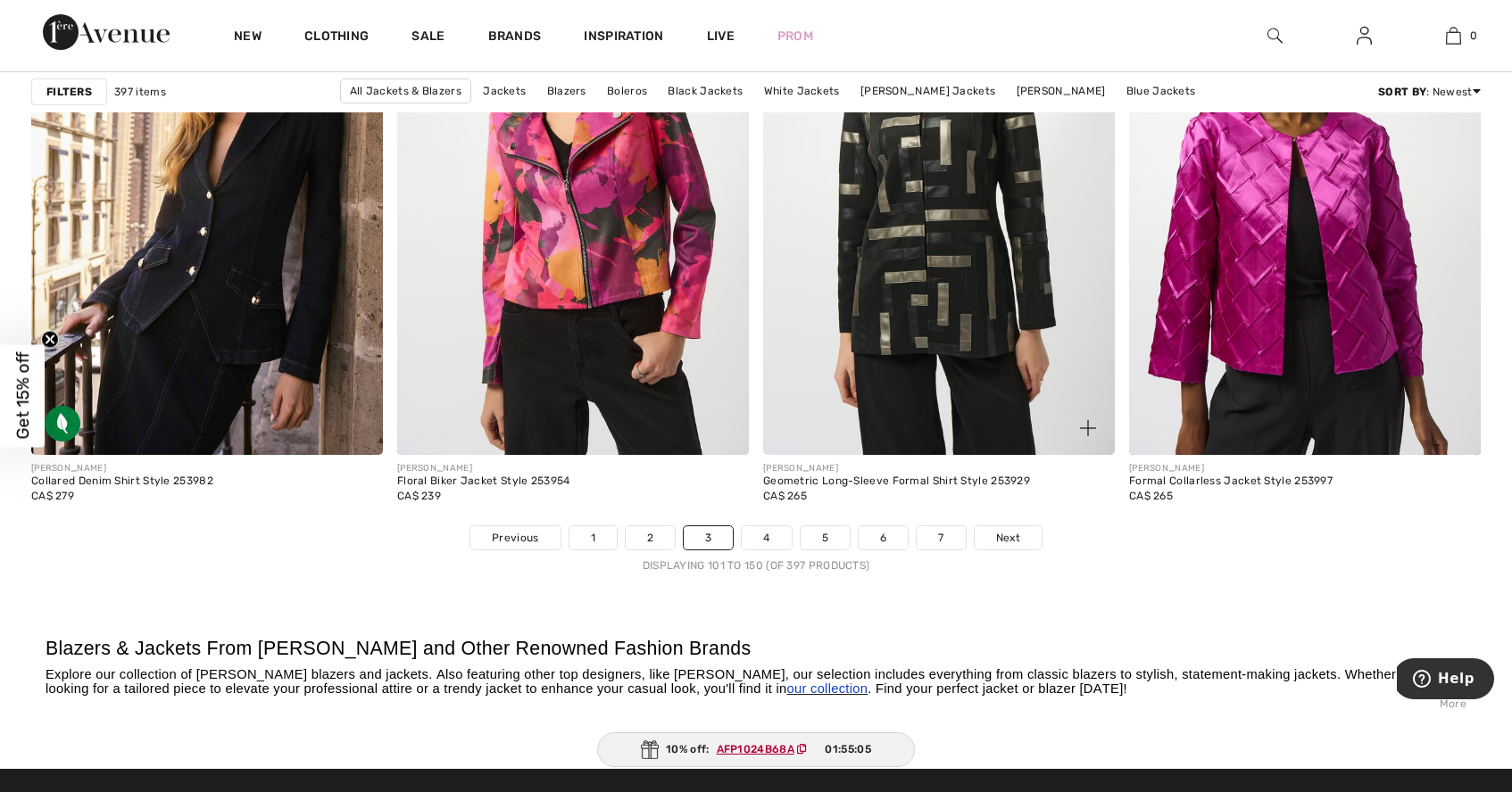
scroll to position [9059, 0]
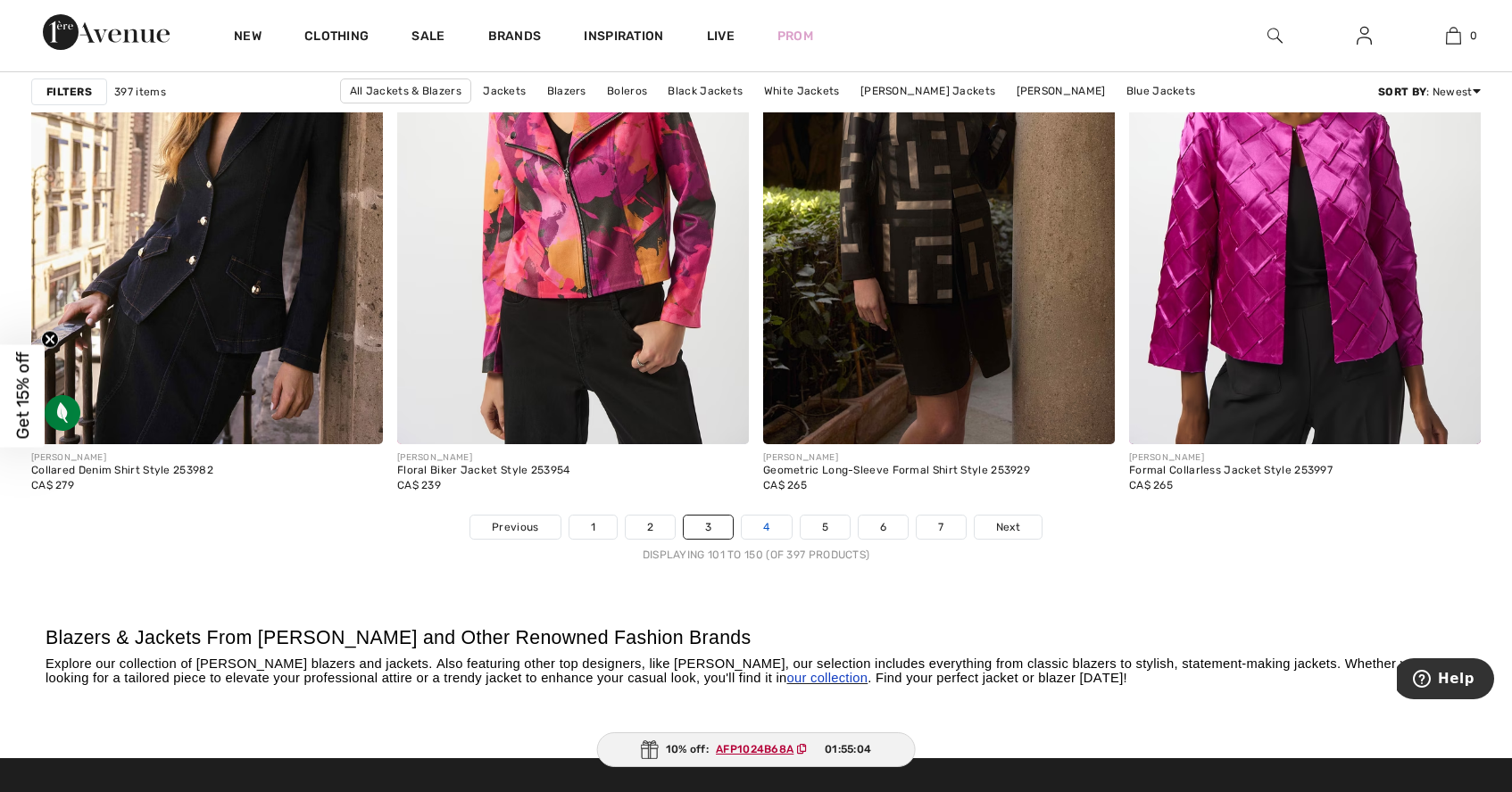
click at [774, 531] on link "4" at bounding box center [767, 527] width 49 height 23
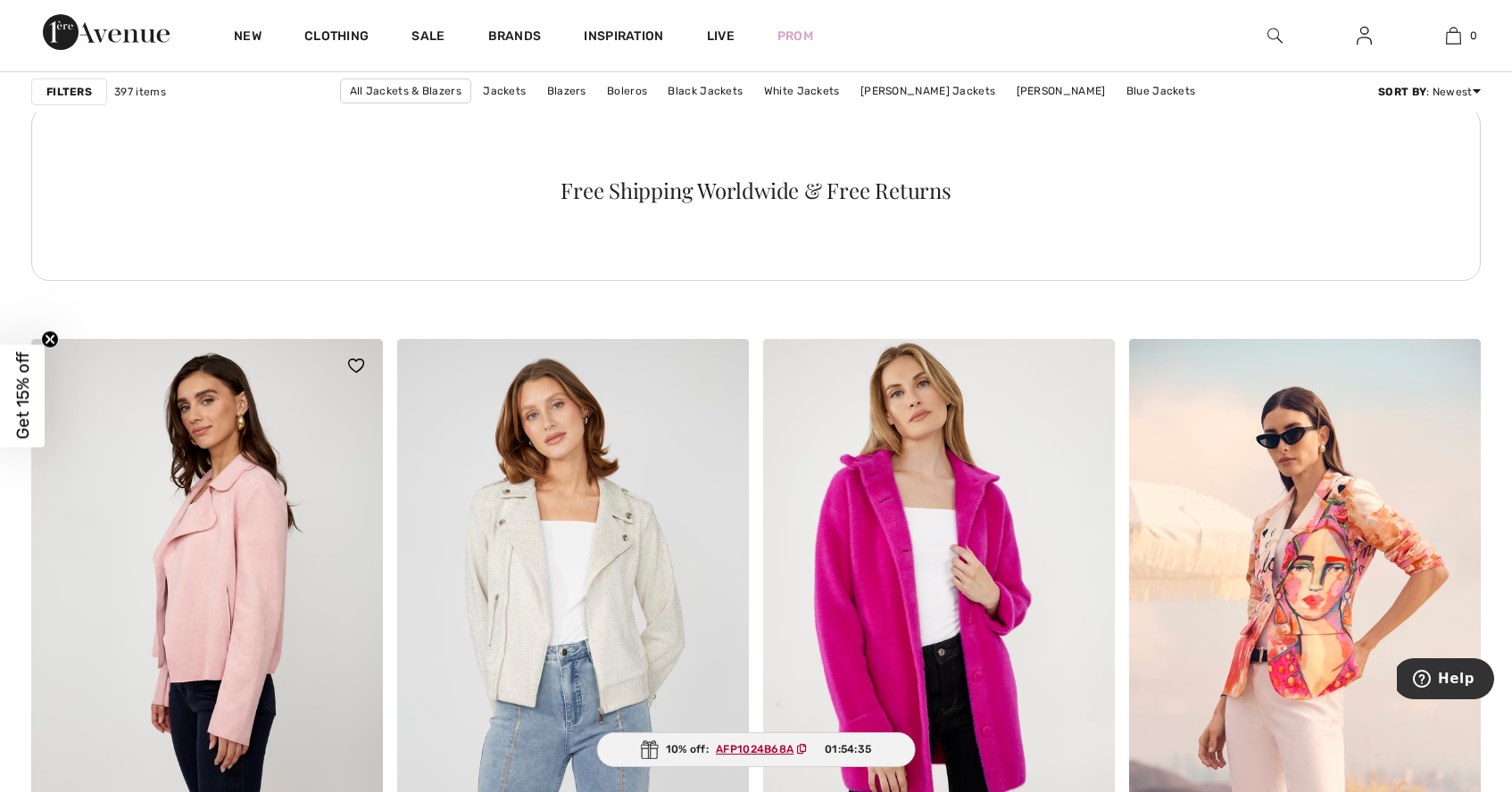
scroll to position [2635, 0]
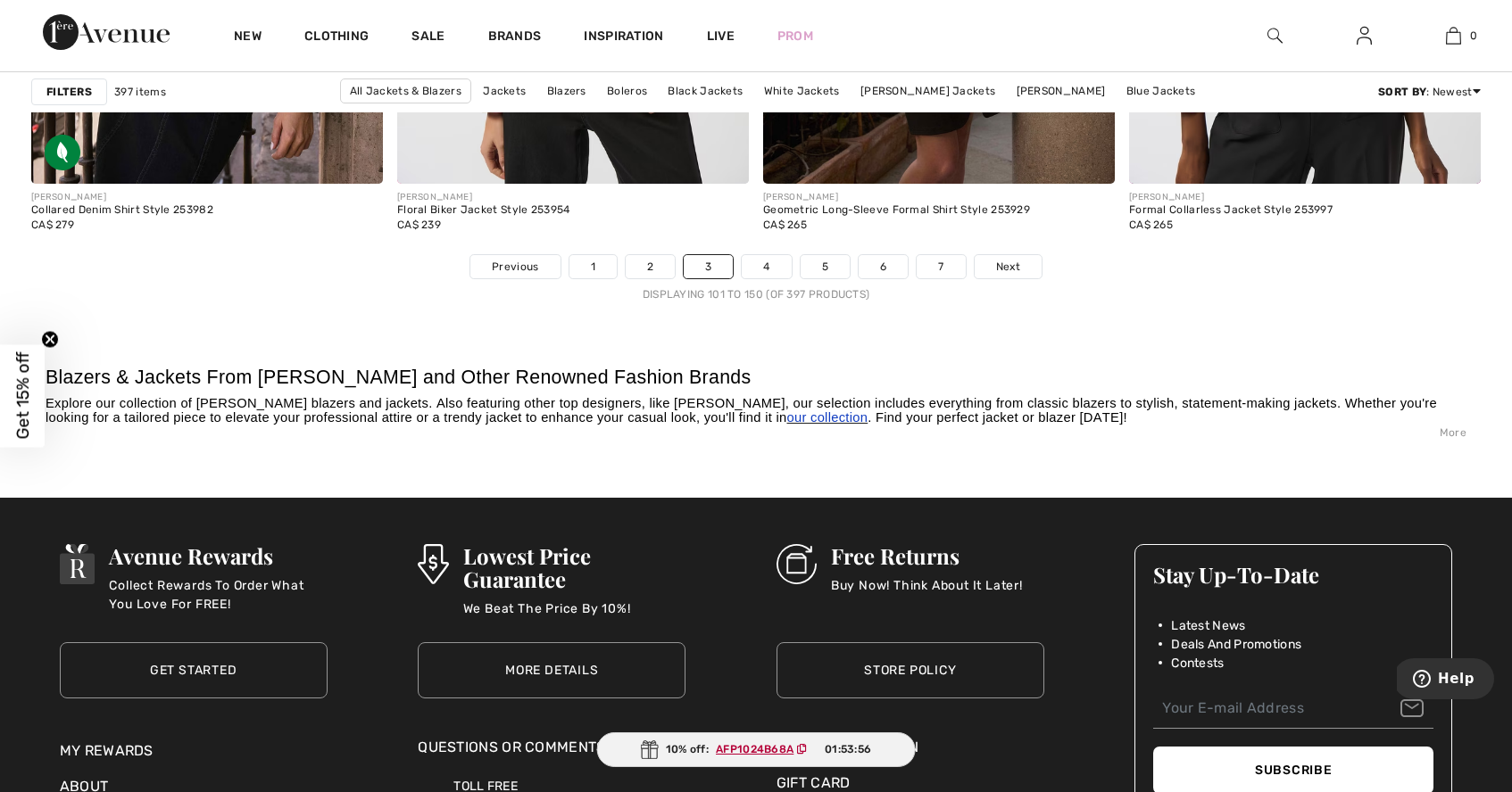
scroll to position [9330, 0]
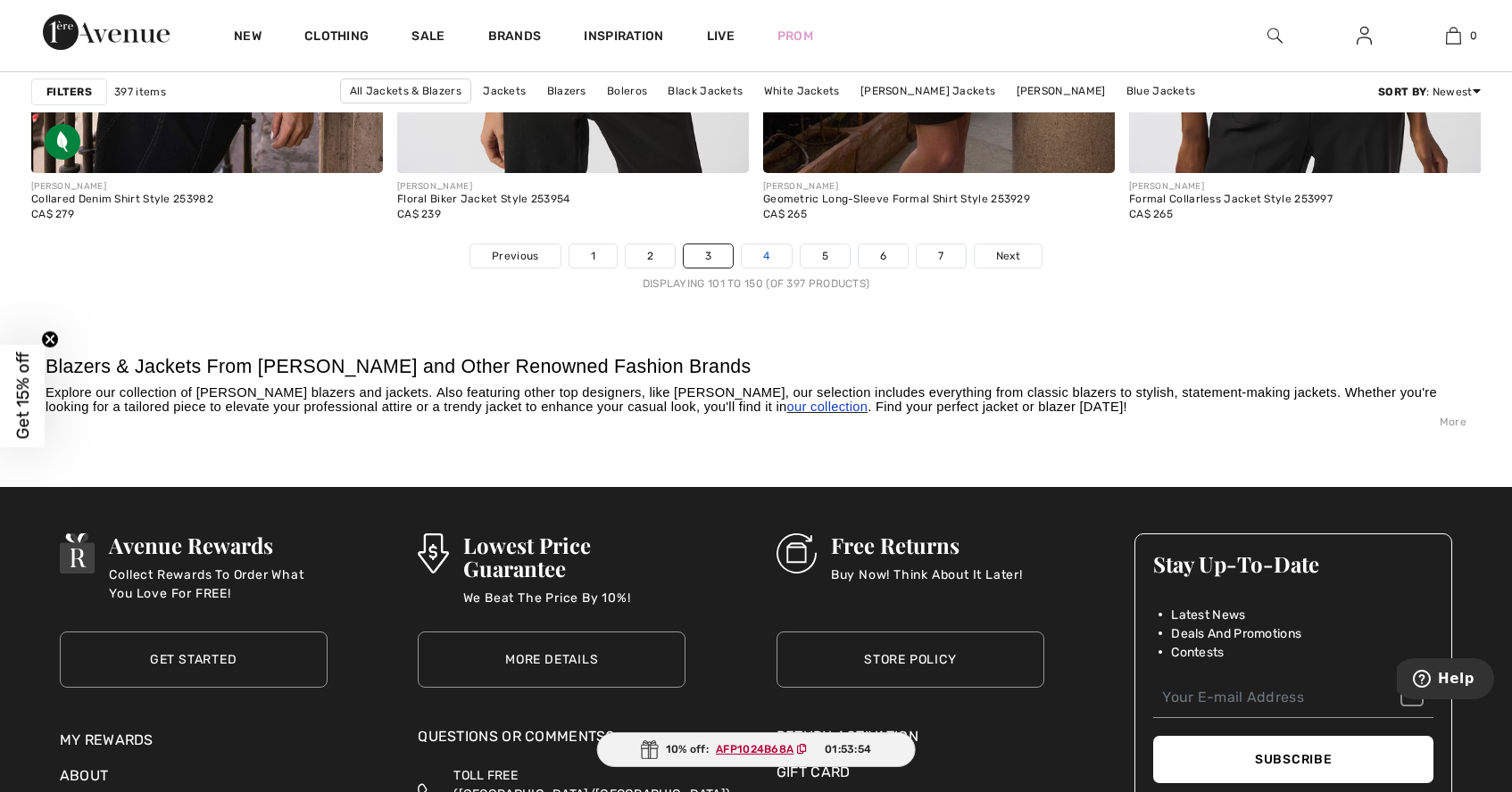
click at [775, 253] on link "4" at bounding box center [767, 256] width 49 height 23
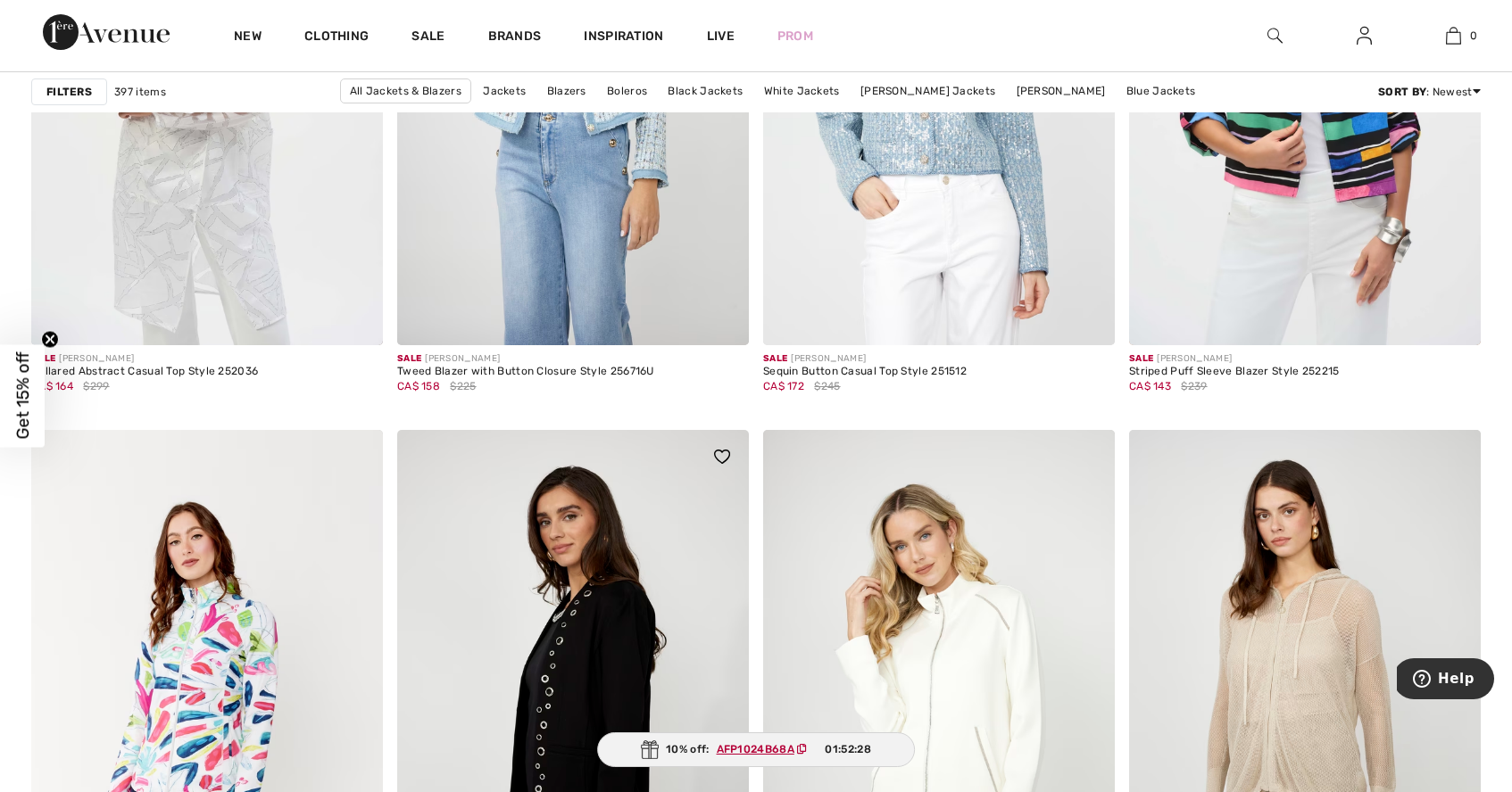
scroll to position [7783, 0]
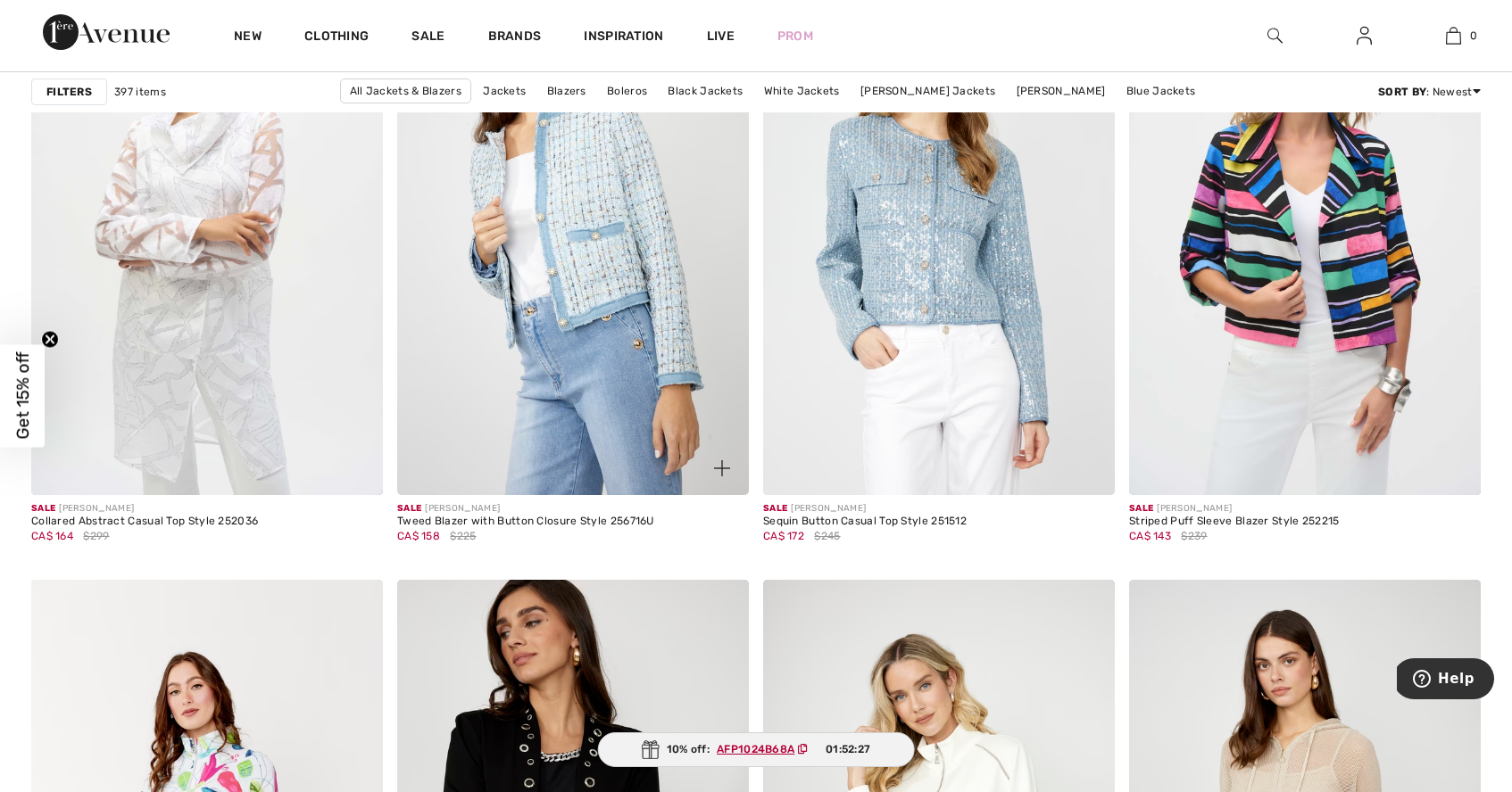
click at [592, 292] on img at bounding box center [573, 231] width 352 height 527
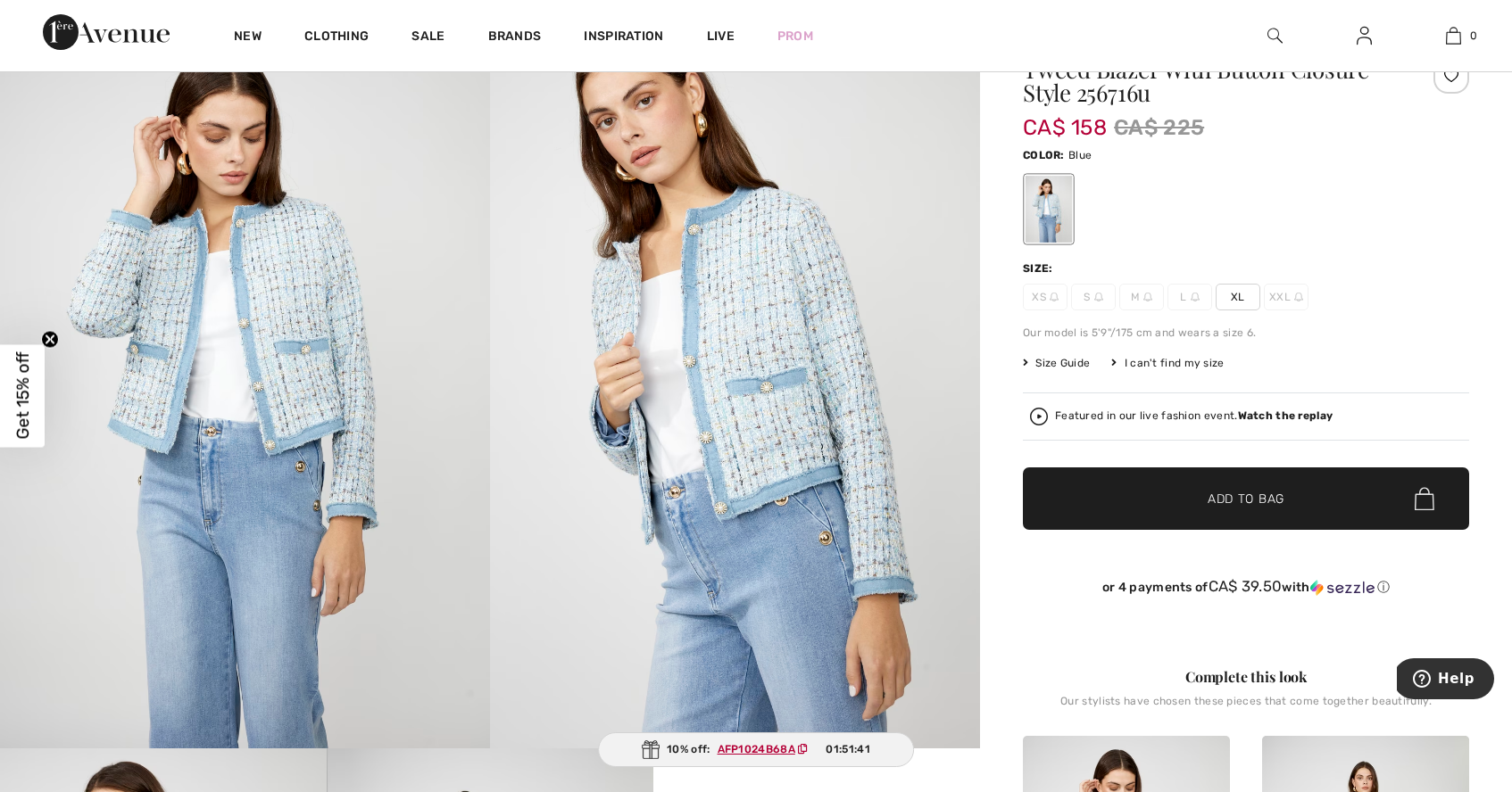
scroll to position [91, 0]
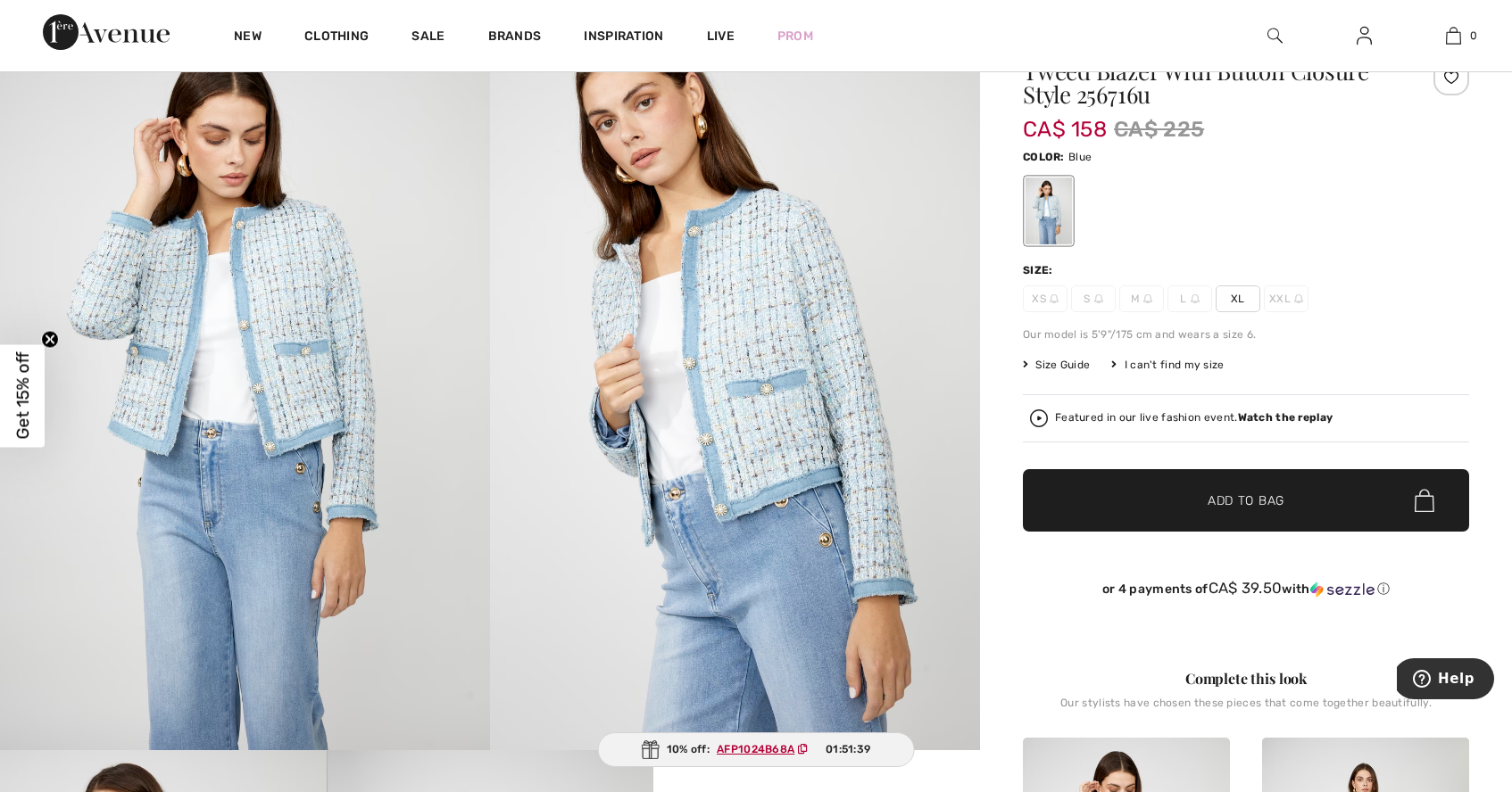
click at [1093, 301] on span "S" at bounding box center [1093, 299] width 45 height 26
